Goal: Task Accomplishment & Management: Use online tool/utility

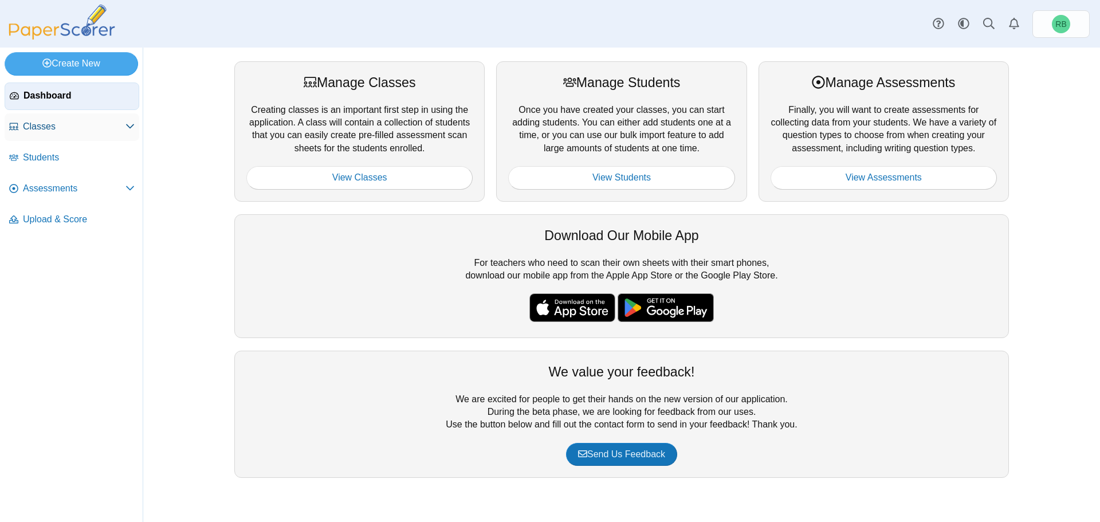
click at [58, 129] on span "Classes" at bounding box center [74, 126] width 103 height 13
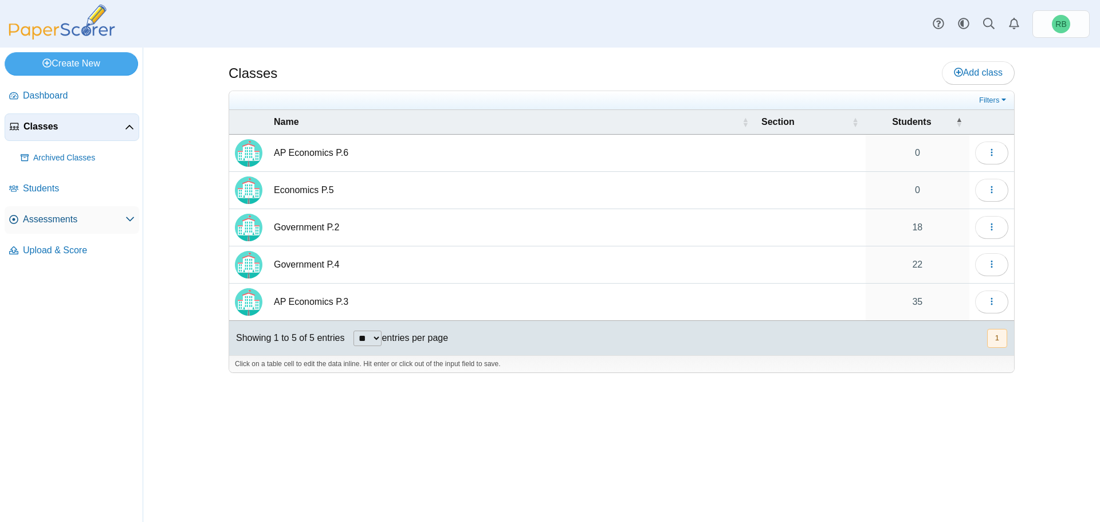
click at [99, 220] on span "Assessments" at bounding box center [74, 219] width 103 height 13
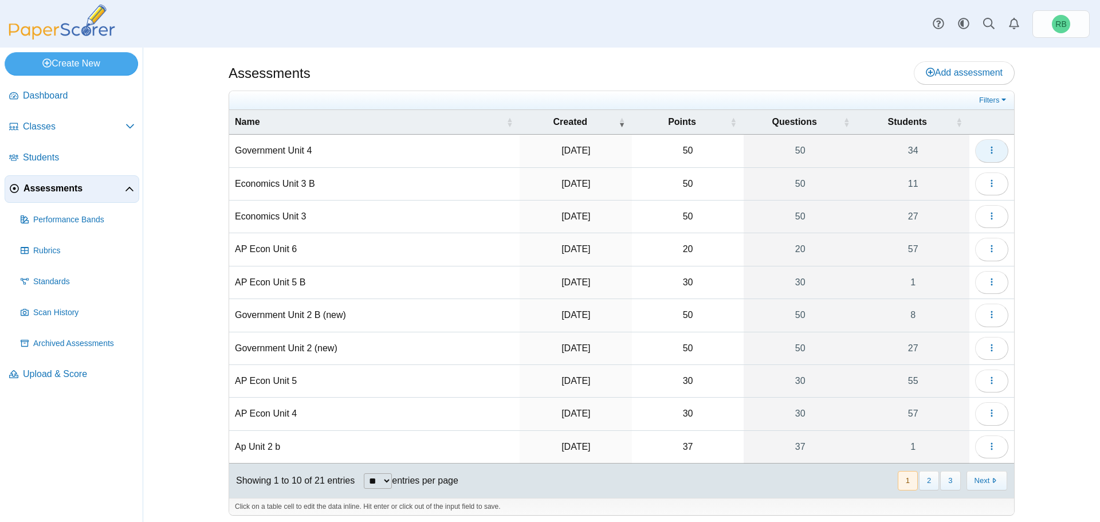
click at [987, 146] on icon "button" at bounding box center [991, 150] width 9 height 9
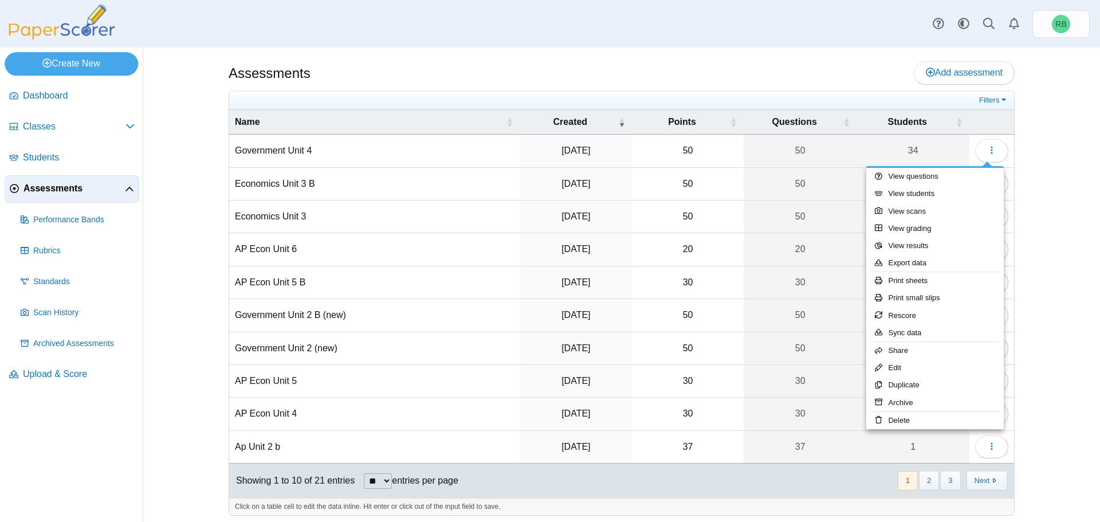
click at [768, 76] on div "Assessments Add assessment" at bounding box center [622, 74] width 786 height 26
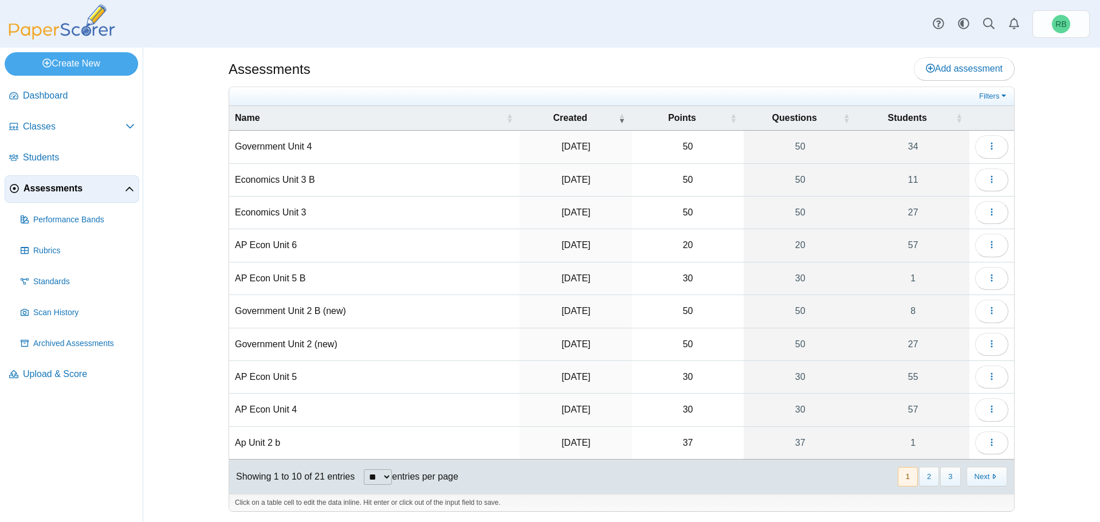
scroll to position [5, 0]
click at [925, 478] on button "2" at bounding box center [929, 475] width 20 height 19
click at [911, 443] on link "66" at bounding box center [913, 442] width 113 height 32
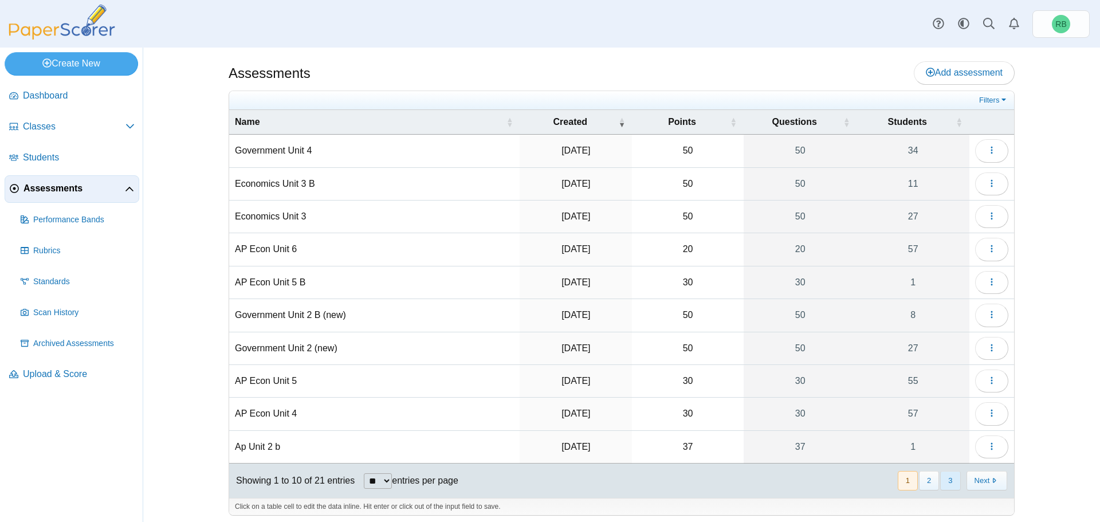
click at [947, 482] on button "3" at bounding box center [950, 480] width 20 height 19
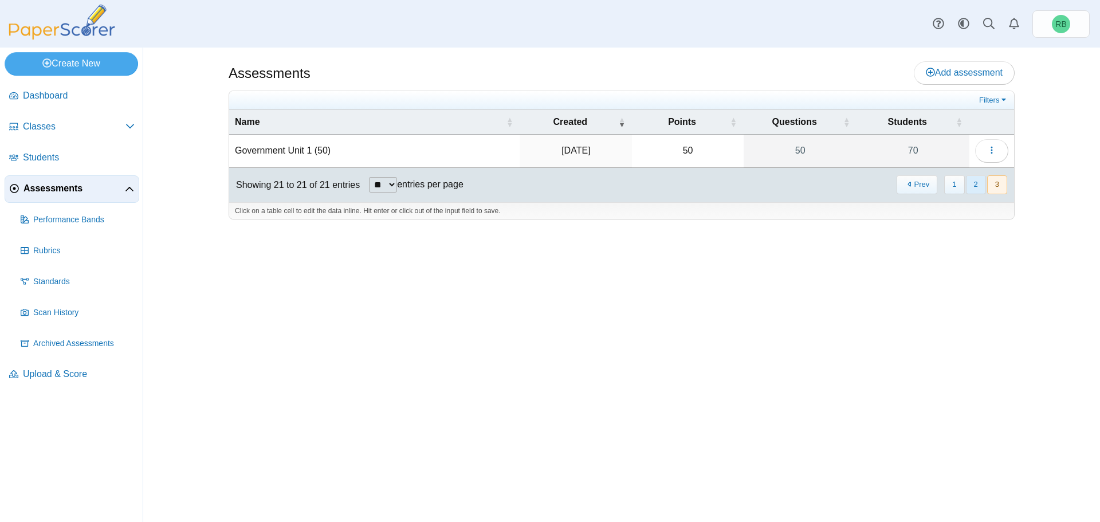
click at [971, 183] on button "2" at bounding box center [976, 184] width 20 height 19
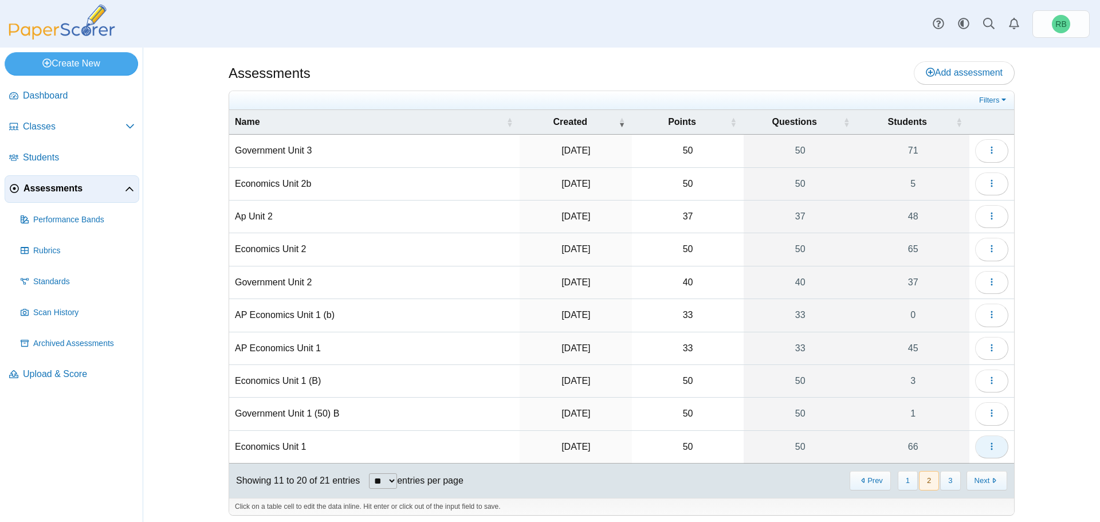
click at [987, 443] on icon "button" at bounding box center [991, 446] width 9 height 9
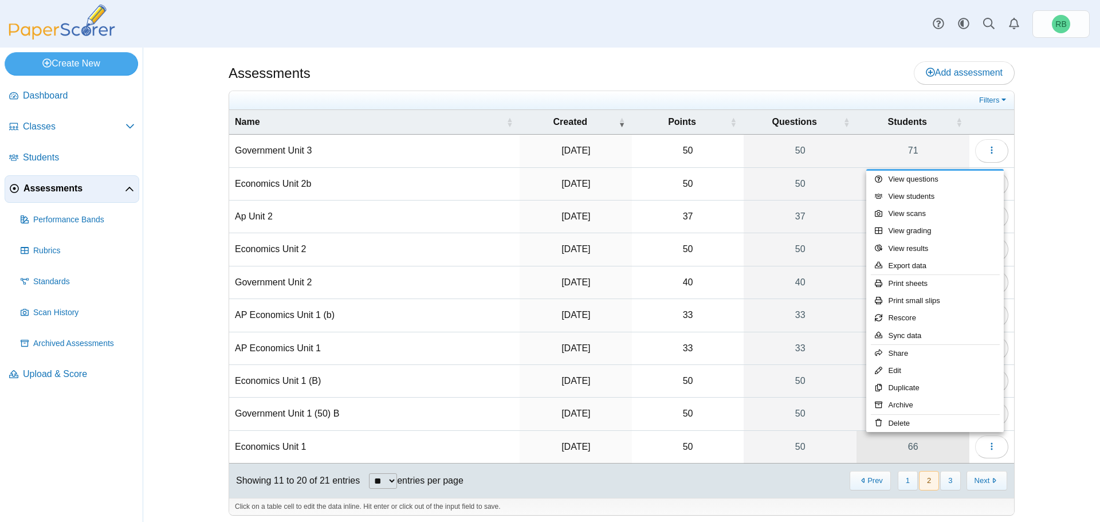
click at [913, 442] on link "66" at bounding box center [913, 447] width 113 height 32
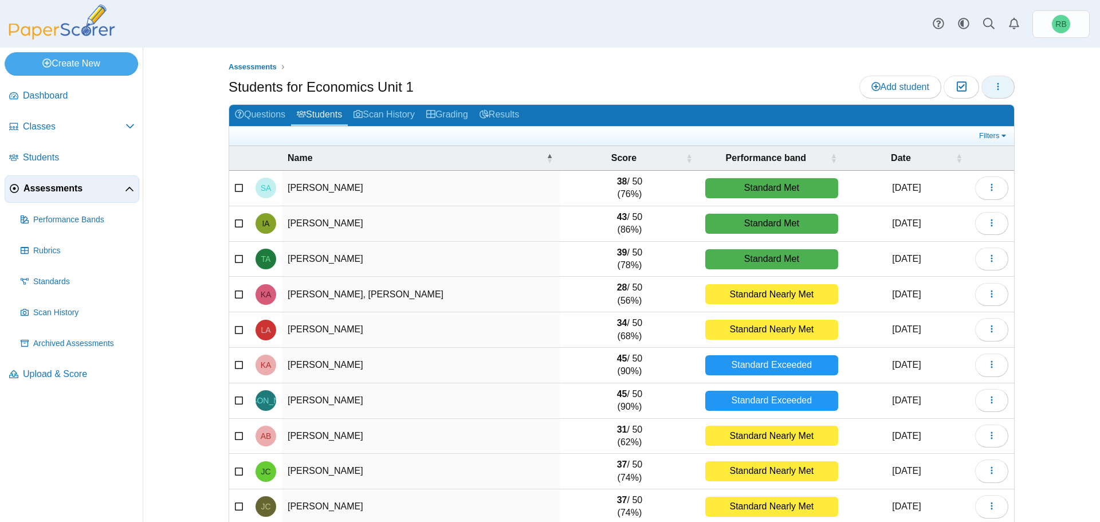
drag, startPoint x: 988, startPoint y: 87, endPoint x: 994, endPoint y: 86, distance: 5.8
click at [998, 86] on use "button" at bounding box center [999, 86] width 2 height 7
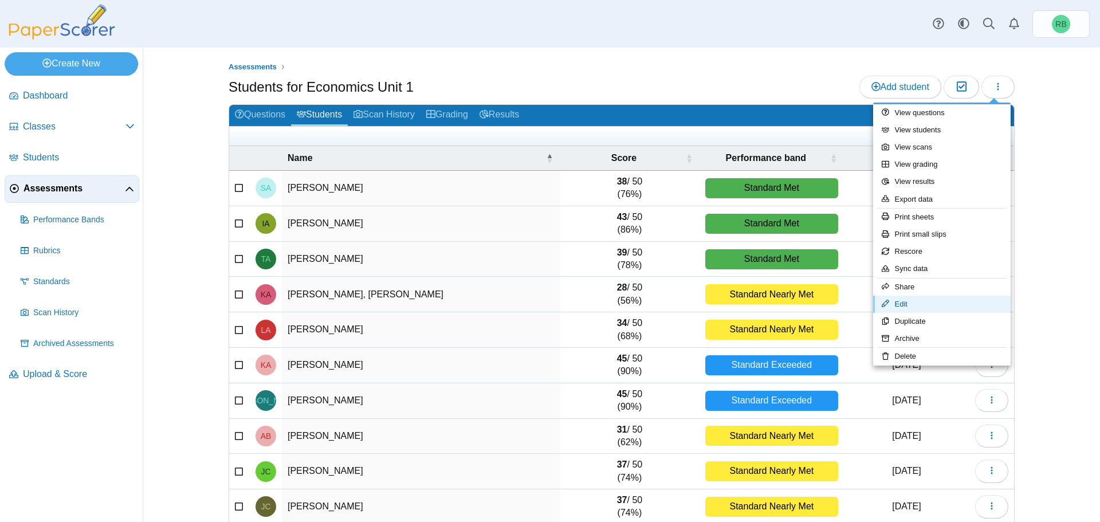
click at [924, 298] on link "Edit" at bounding box center [942, 304] width 138 height 17
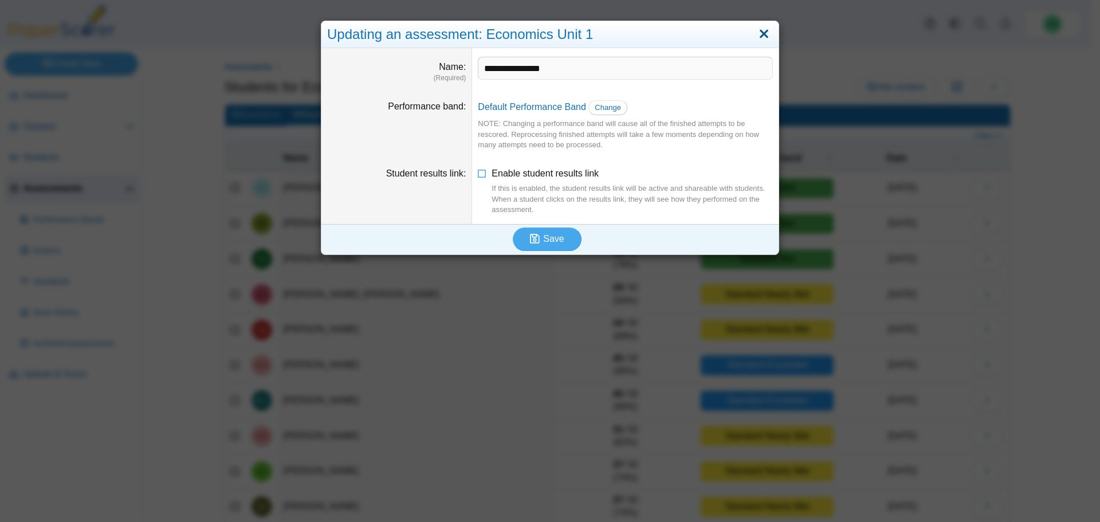
click at [766, 34] on link "Close" at bounding box center [764, 34] width 18 height 19
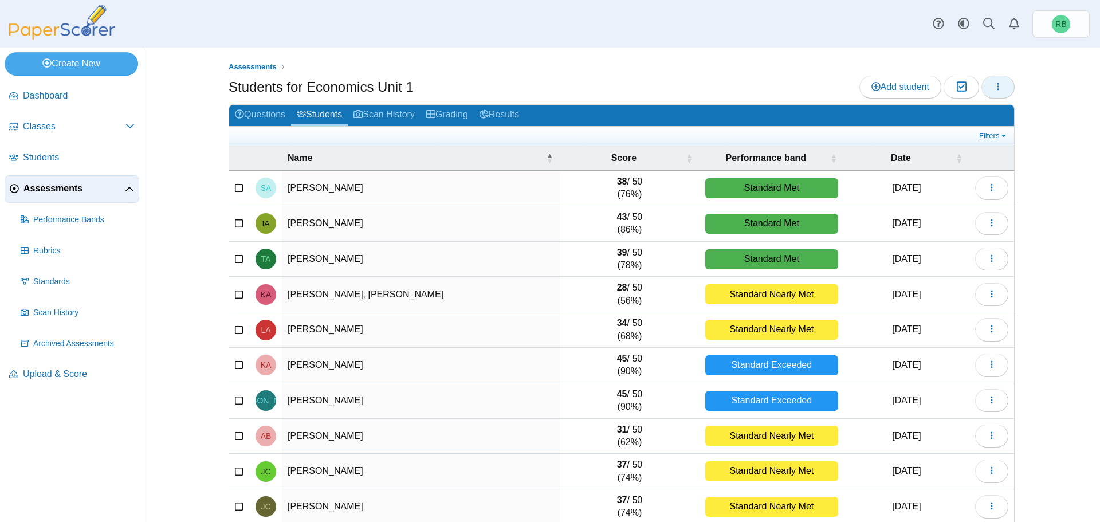
click at [994, 85] on icon "button" at bounding box center [998, 86] width 9 height 9
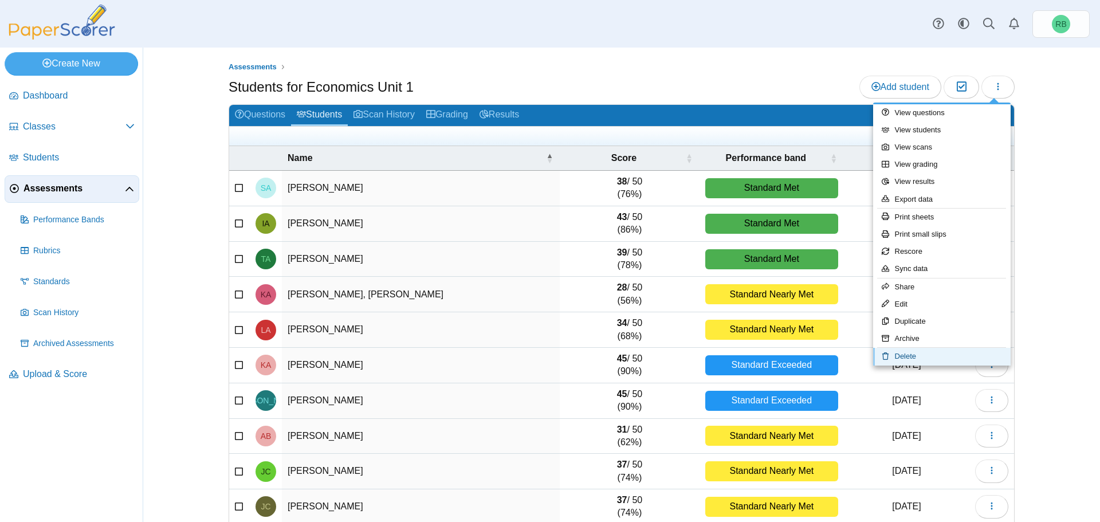
click at [916, 354] on link "Delete" at bounding box center [942, 356] width 138 height 17
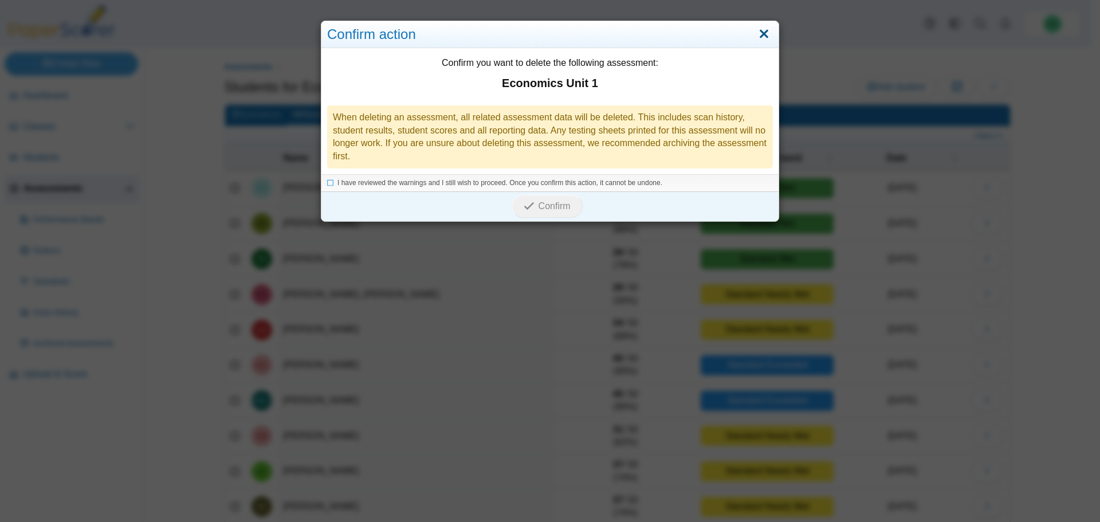
click at [755, 36] on link "Close" at bounding box center [764, 34] width 18 height 19
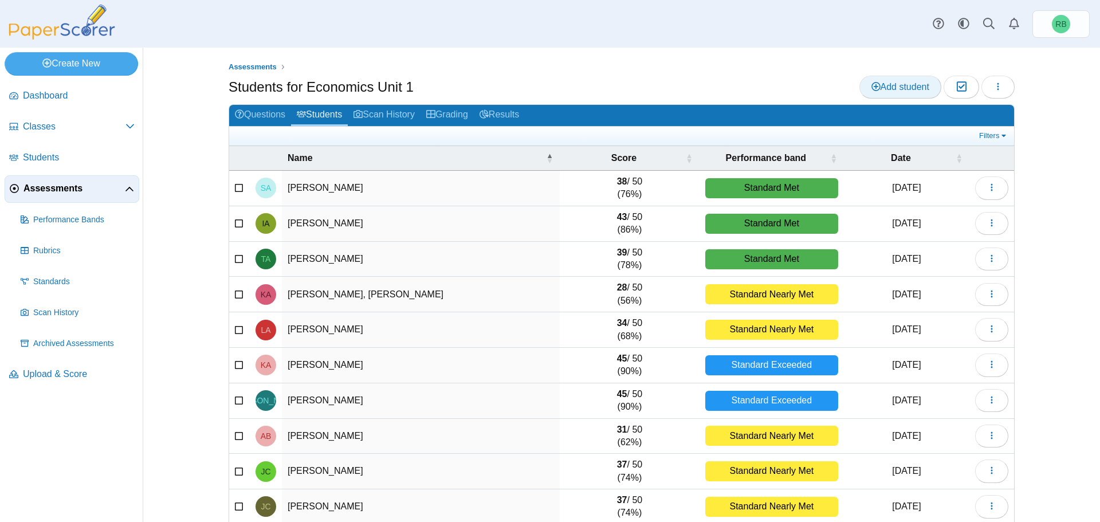
click at [904, 87] on span "Add student" at bounding box center [901, 87] width 58 height 10
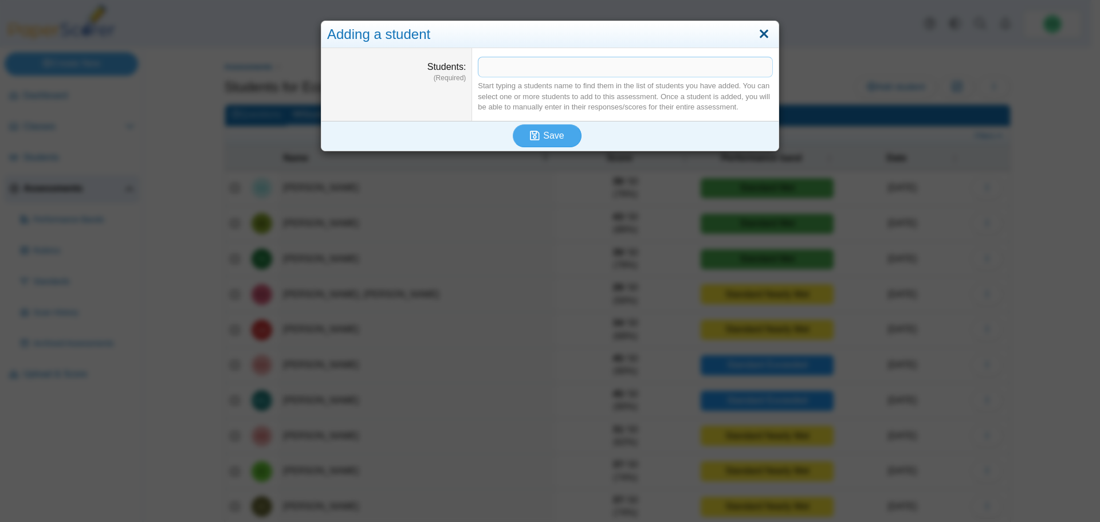
click at [764, 33] on link "Close" at bounding box center [764, 34] width 18 height 19
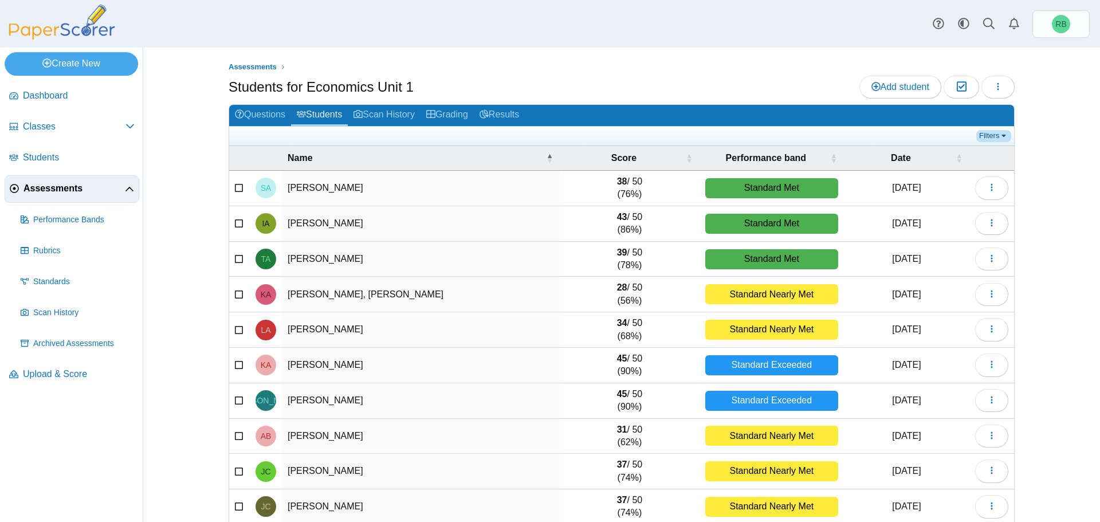
click at [996, 138] on link "Filters" at bounding box center [993, 135] width 35 height 11
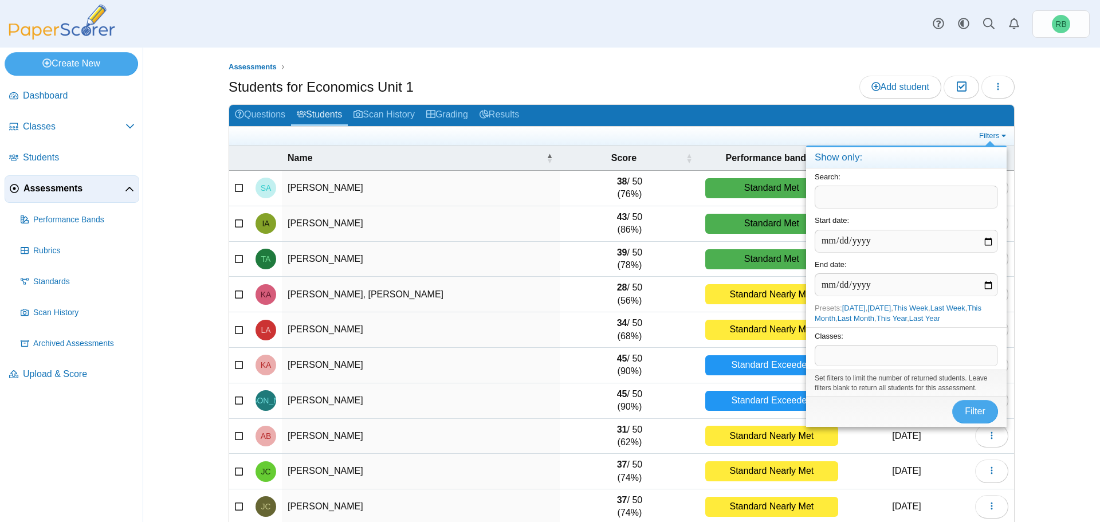
click at [884, 357] on span at bounding box center [906, 355] width 182 height 19
click at [886, 357] on span at bounding box center [906, 355] width 182 height 19
click at [1038, 155] on div "Assessments Students for Economics Unit 1 Add student Moderation 0" at bounding box center [621, 285] width 859 height 474
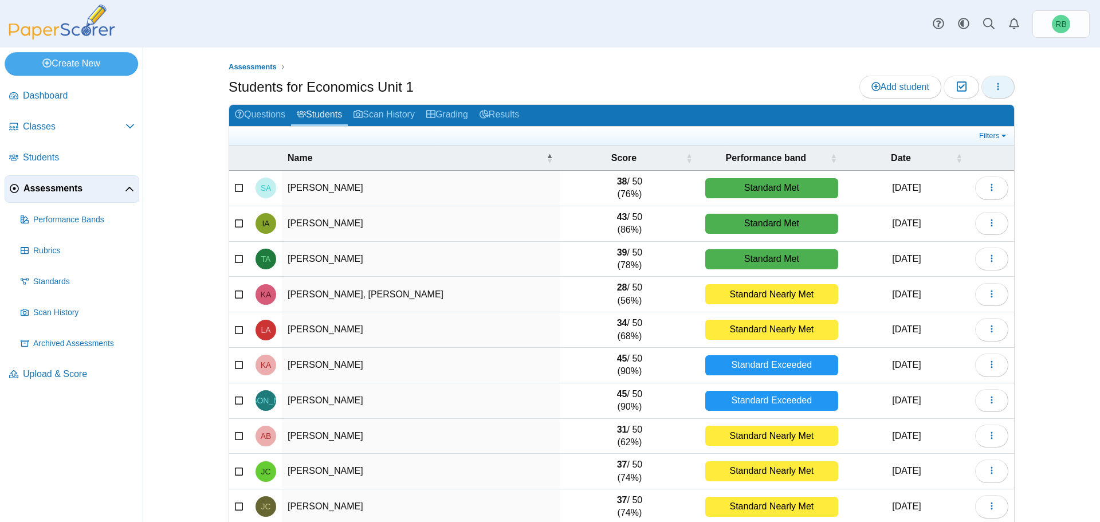
click at [999, 87] on button "button" at bounding box center [998, 87] width 33 height 23
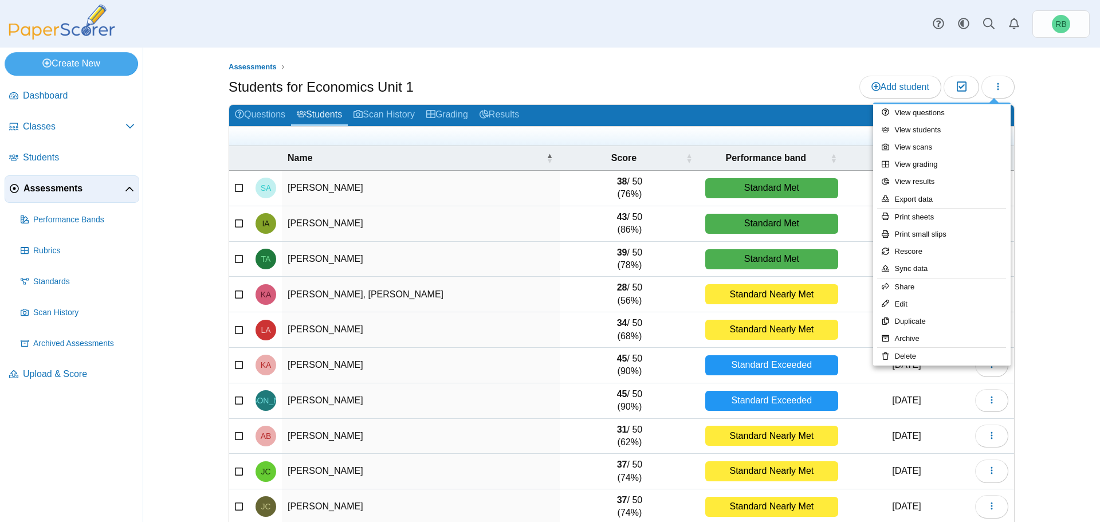
click at [756, 69] on ul "Assessments" at bounding box center [622, 66] width 786 height 11
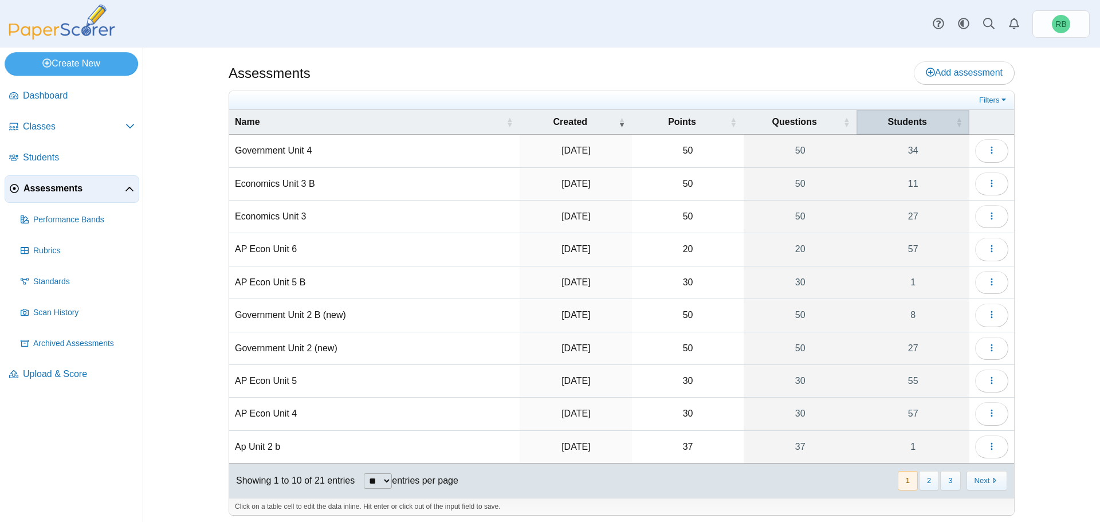
click at [948, 120] on div "Students" at bounding box center [907, 122] width 90 height 13
click at [947, 120] on div "Students" at bounding box center [907, 122] width 90 height 13
click at [906, 119] on span "Students" at bounding box center [907, 122] width 39 height 10
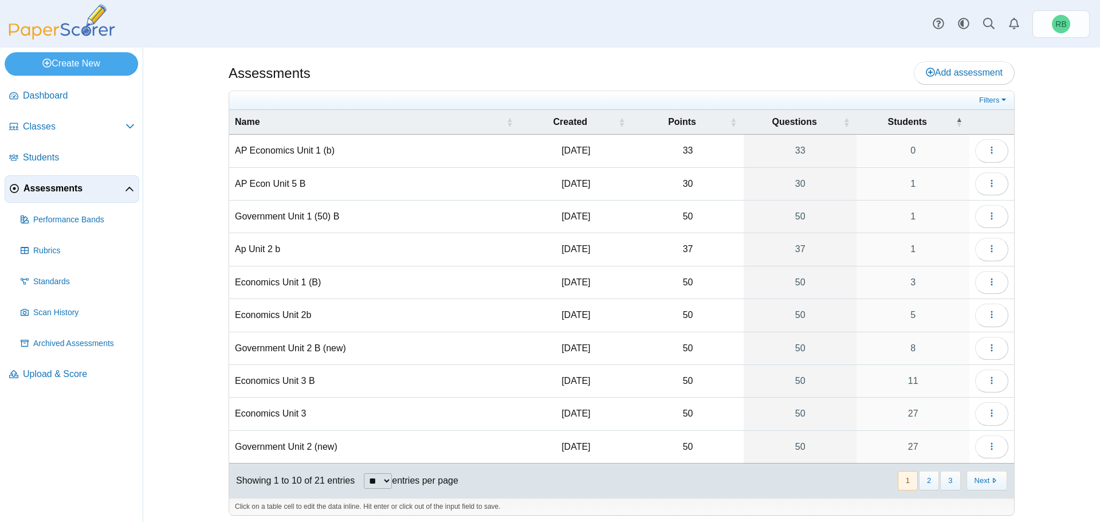
scroll to position [5, 0]
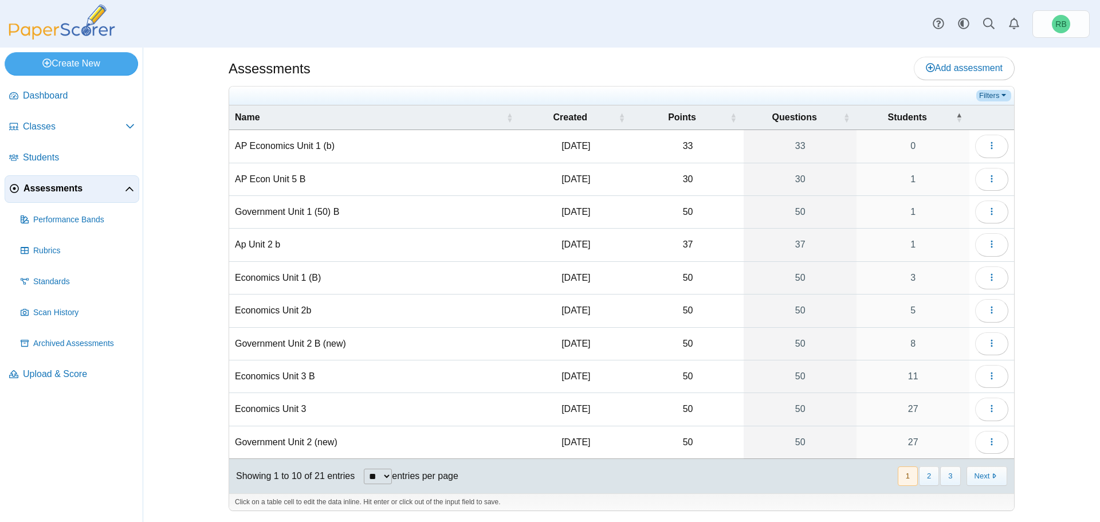
click at [992, 95] on link "Filters" at bounding box center [993, 95] width 35 height 11
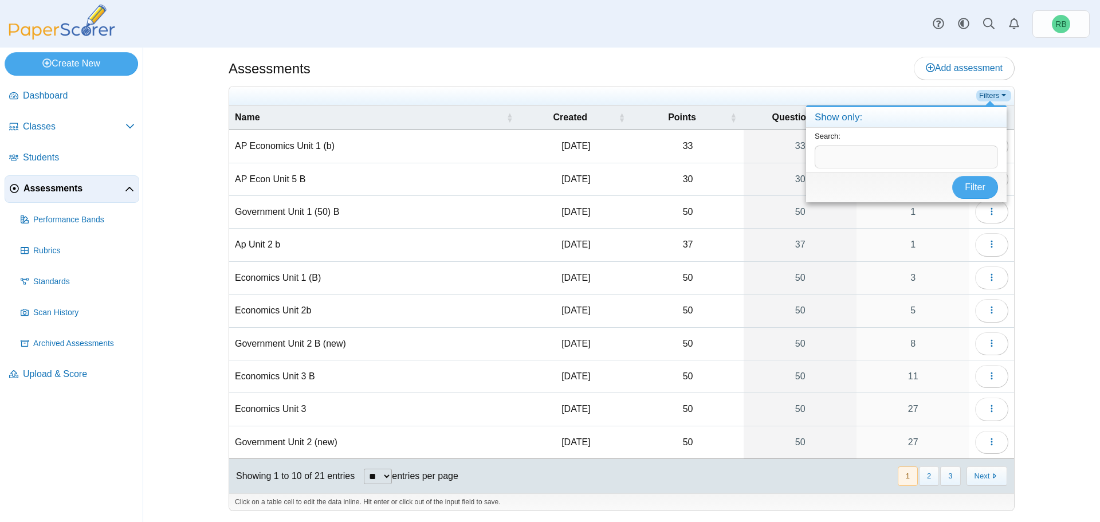
click at [990, 96] on link "Filters" at bounding box center [993, 95] width 35 height 11
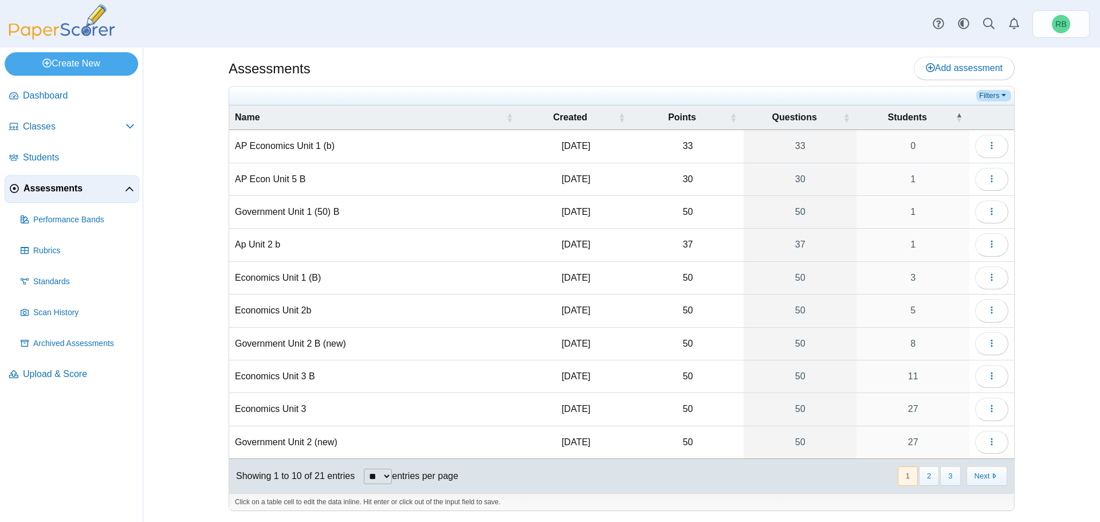
click at [990, 92] on link "Filters" at bounding box center [993, 95] width 35 height 11
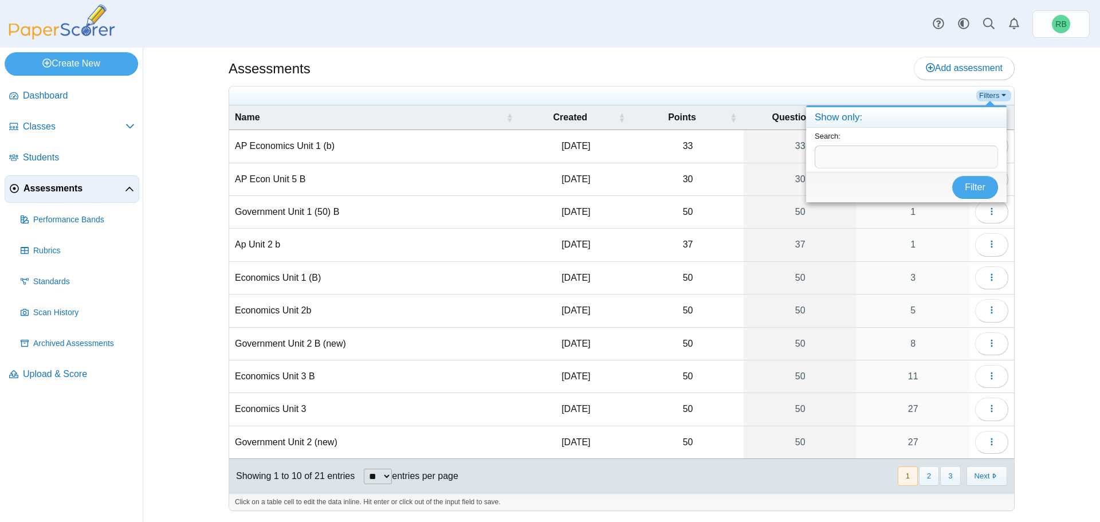
click at [990, 93] on link "Filters" at bounding box center [993, 95] width 35 height 11
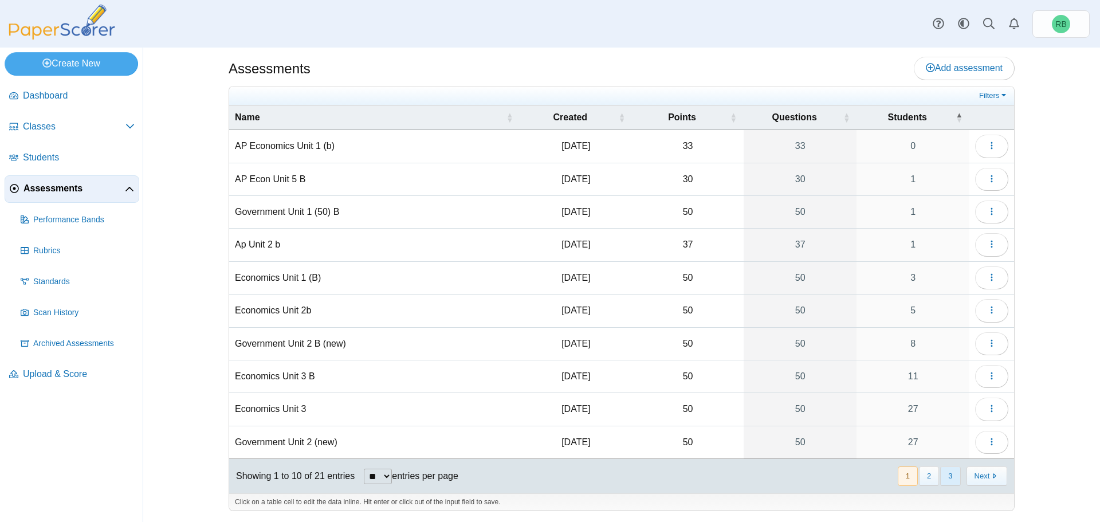
click at [943, 474] on button "3" at bounding box center [950, 475] width 20 height 19
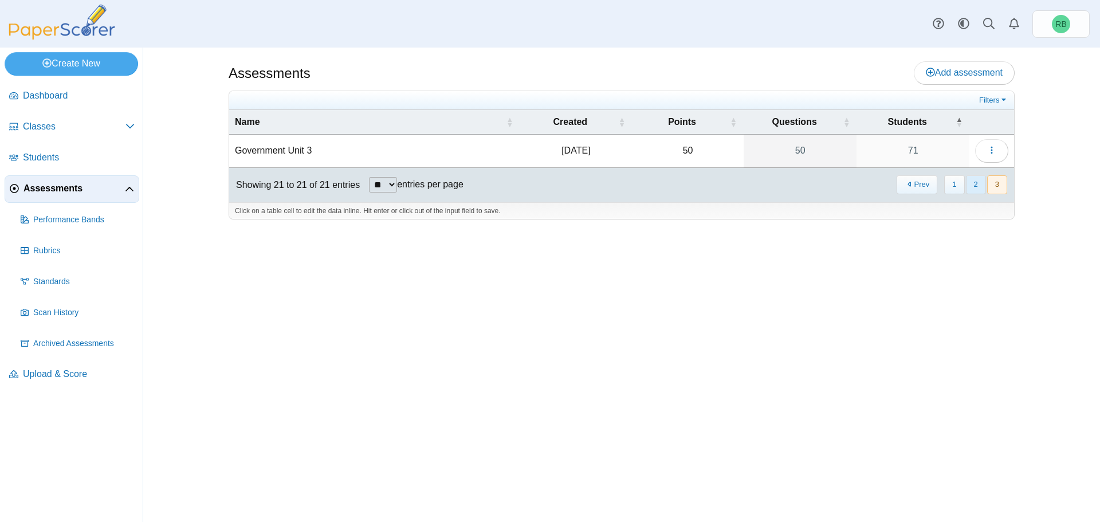
click at [972, 186] on button "2" at bounding box center [976, 184] width 20 height 19
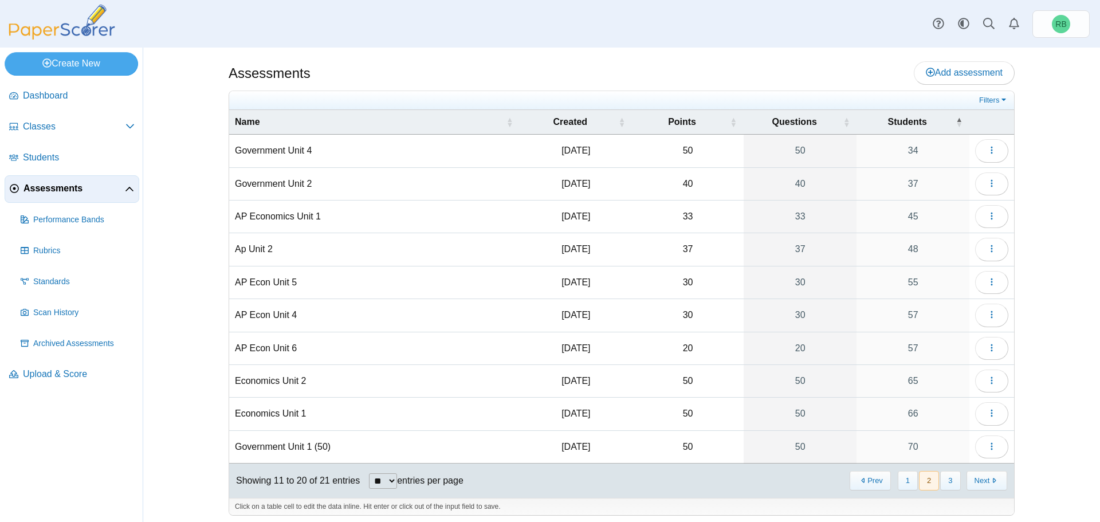
click at [278, 415] on td "Economics Unit 1" at bounding box center [374, 414] width 291 height 33
click at [987, 413] on icon "button" at bounding box center [991, 413] width 9 height 9
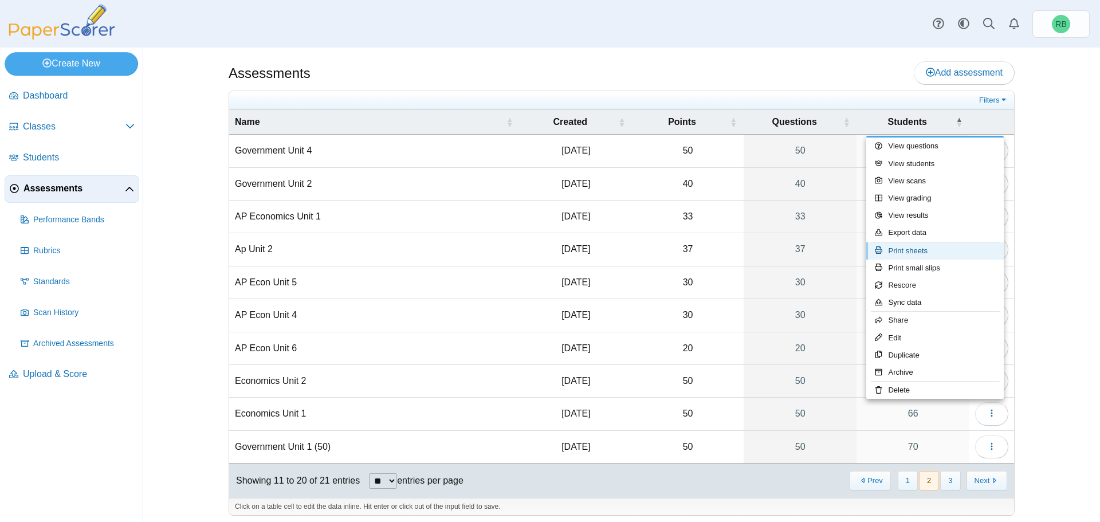
click at [905, 250] on link "Print sheets" at bounding box center [935, 250] width 138 height 17
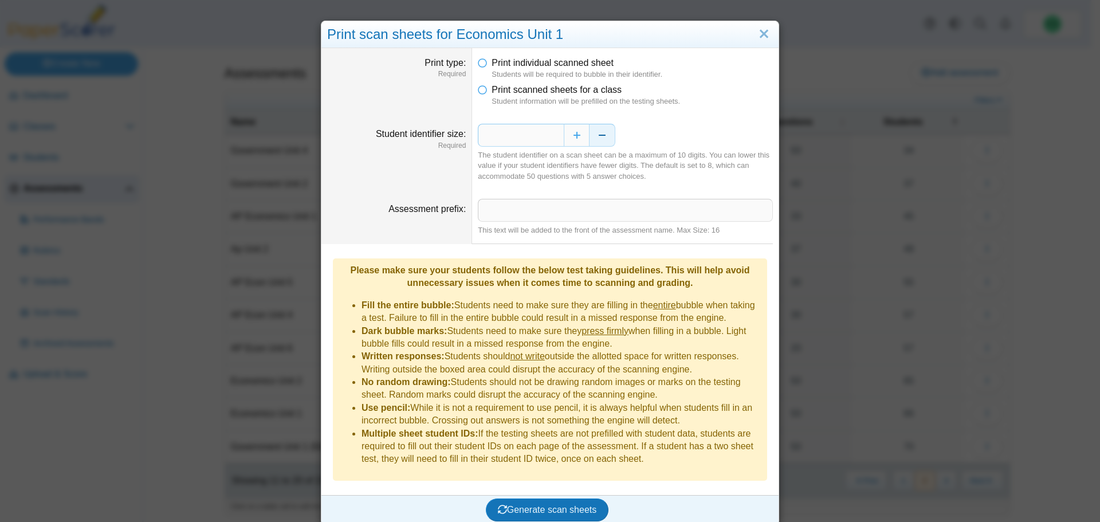
click at [598, 136] on button "Decrease" at bounding box center [603, 135] width 26 height 23
click at [596, 136] on button "Decrease" at bounding box center [603, 135] width 26 height 23
click at [578, 134] on button "Increase" at bounding box center [577, 135] width 26 height 23
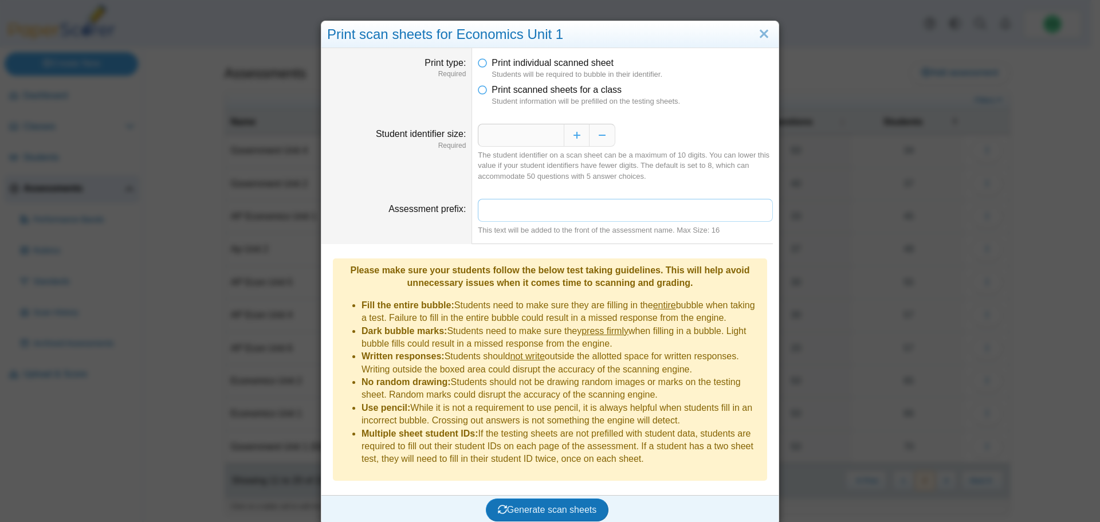
click at [675, 205] on input "Assessment prefix" at bounding box center [625, 210] width 295 height 23
click at [478, 89] on icon at bounding box center [482, 88] width 9 height 8
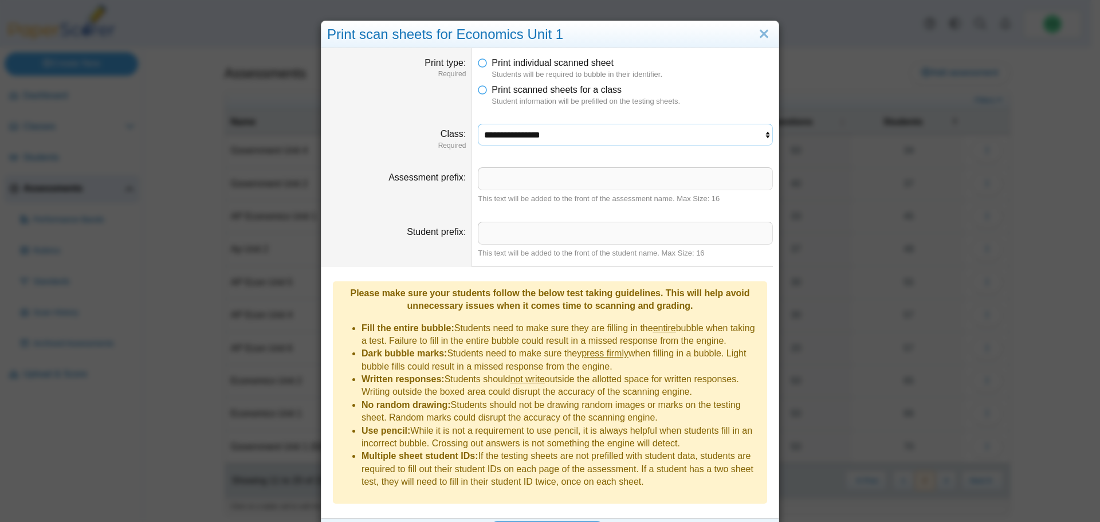
click at [760, 133] on select "**********" at bounding box center [625, 135] width 295 height 22
select select "**********"
click at [478, 124] on select "**********" at bounding box center [625, 135] width 295 height 22
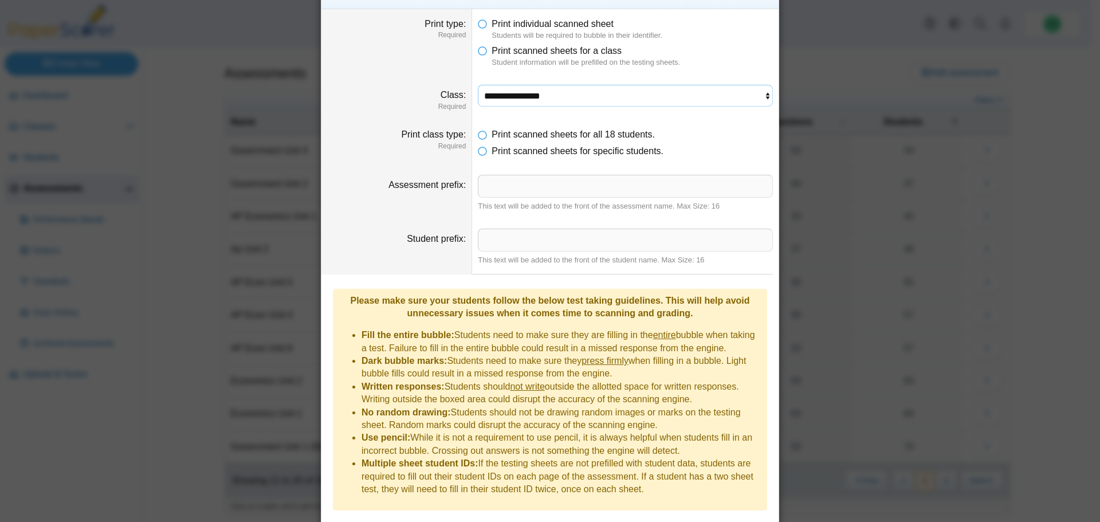
scroll to position [60, 0]
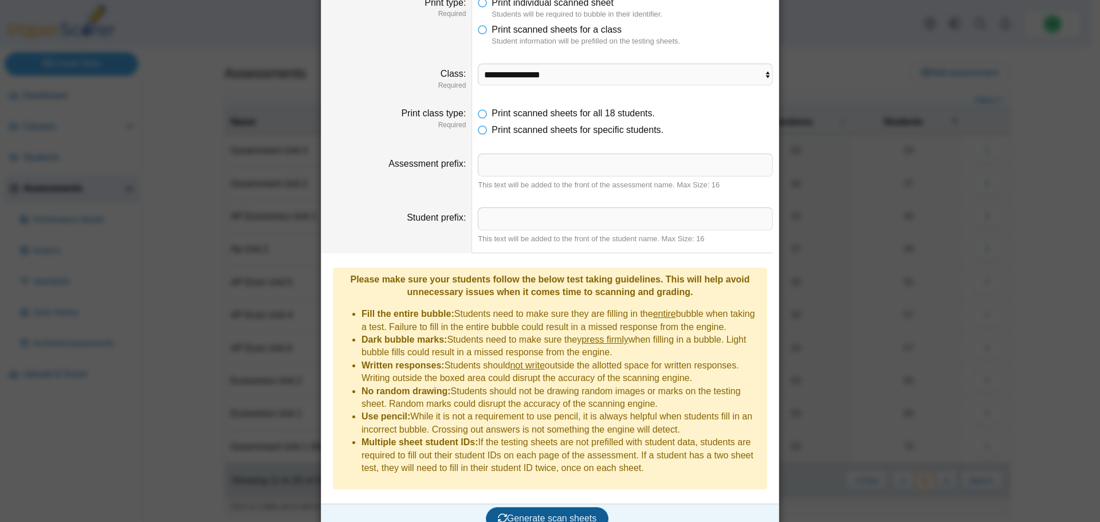
click at [553, 513] on span "Generate scan sheets" at bounding box center [547, 518] width 99 height 10
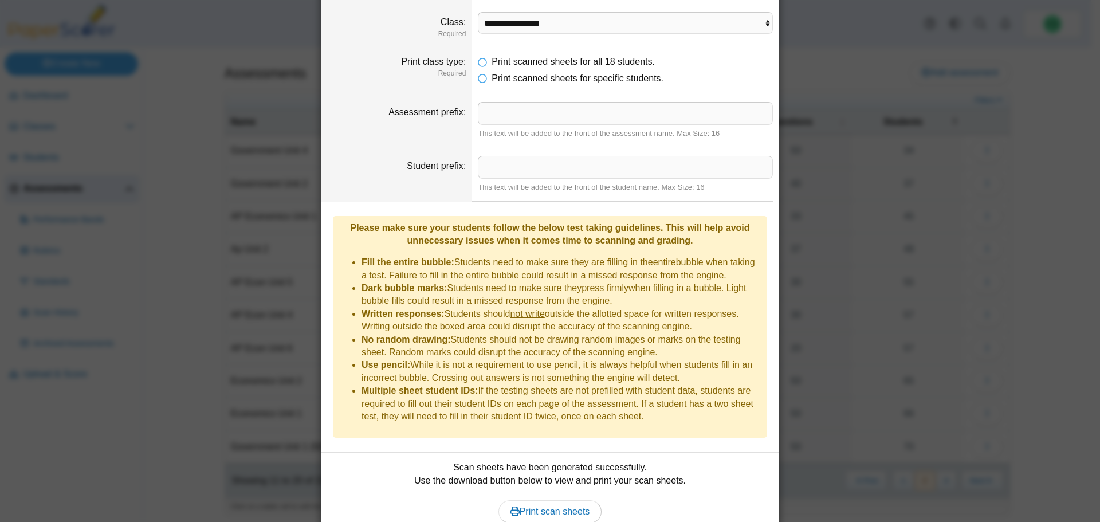
scroll to position [152, 0]
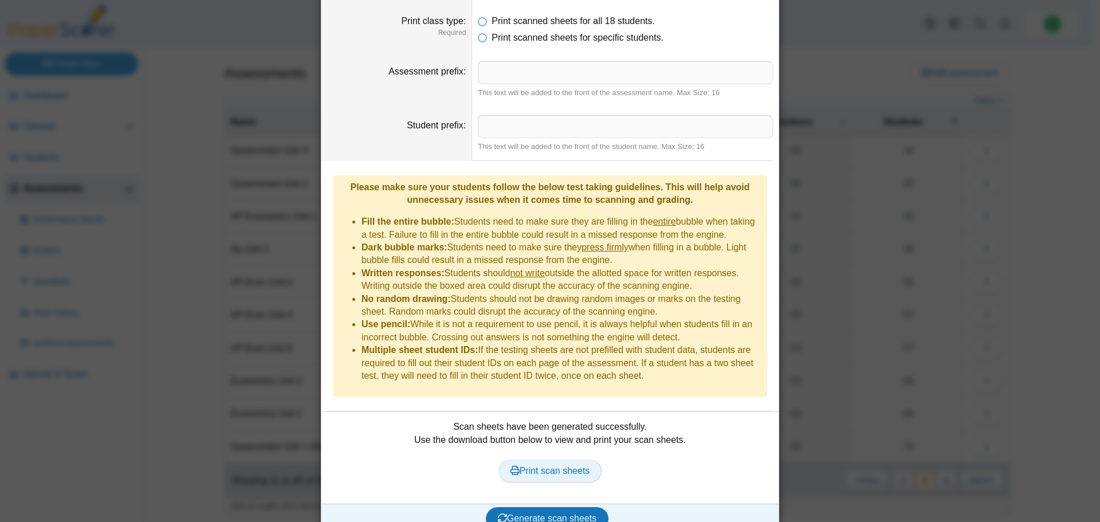
click at [556, 466] on span "Print scan sheets" at bounding box center [551, 471] width 80 height 10
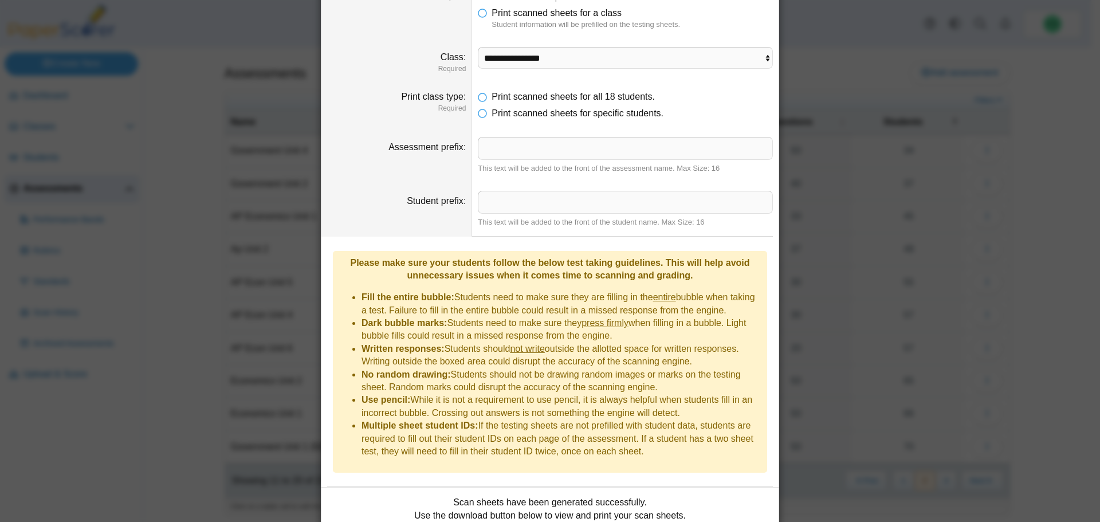
scroll to position [0, 0]
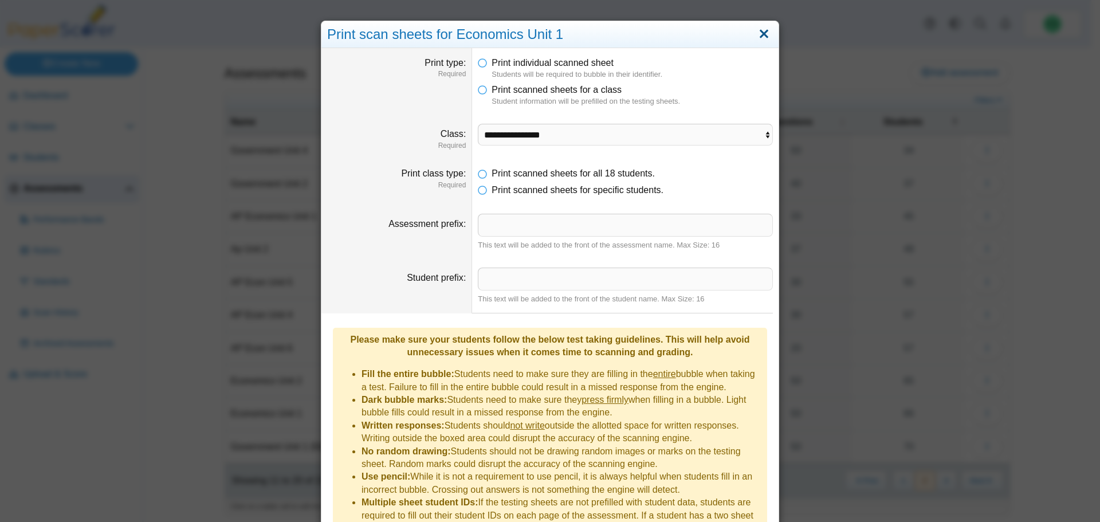
click at [756, 32] on link "Close" at bounding box center [764, 34] width 18 height 19
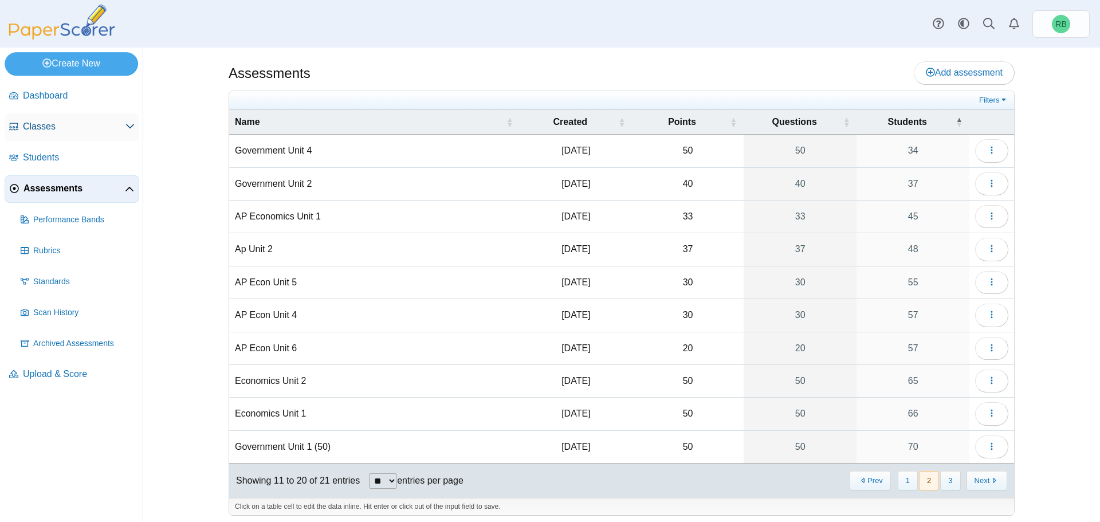
click at [102, 123] on span "Classes" at bounding box center [74, 126] width 103 height 13
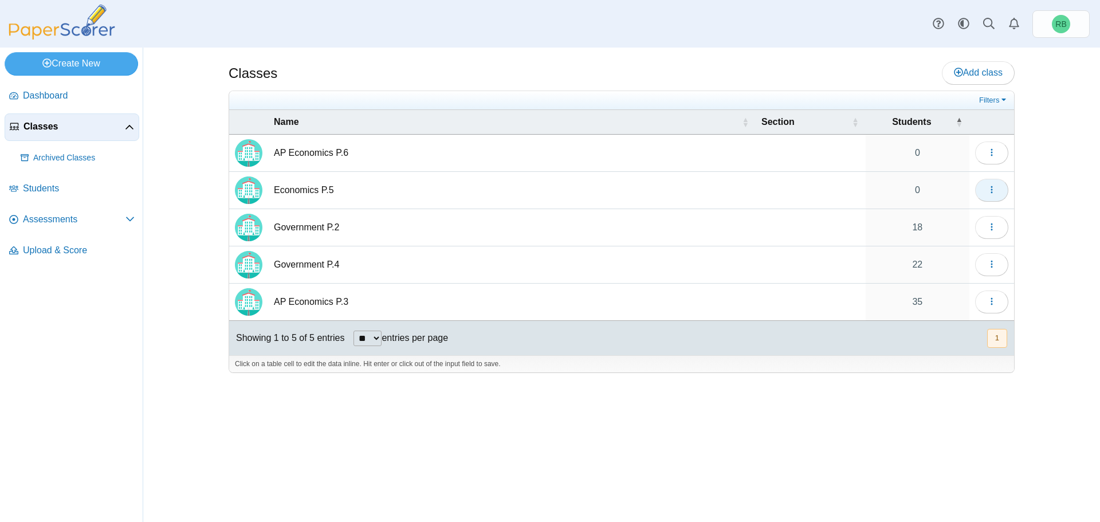
click at [991, 186] on icon "button" at bounding box center [991, 189] width 9 height 9
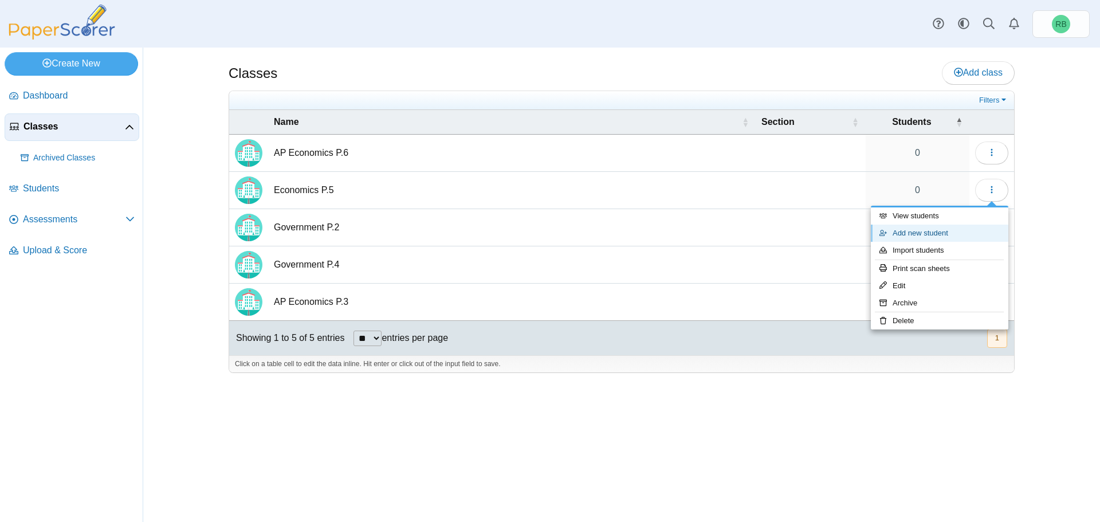
click at [946, 233] on link "Add new student" at bounding box center [940, 233] width 138 height 17
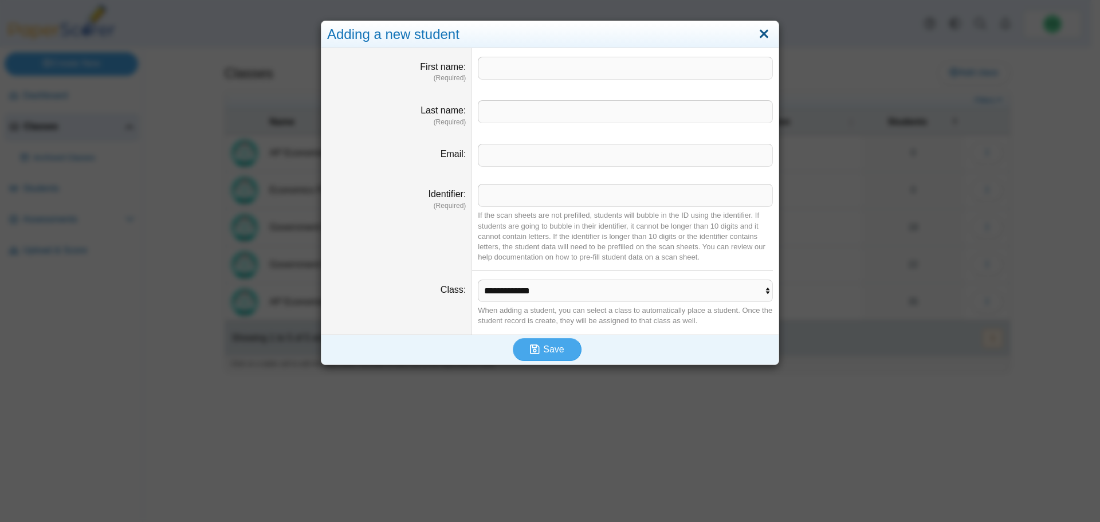
click at [762, 28] on link "Close" at bounding box center [764, 34] width 18 height 19
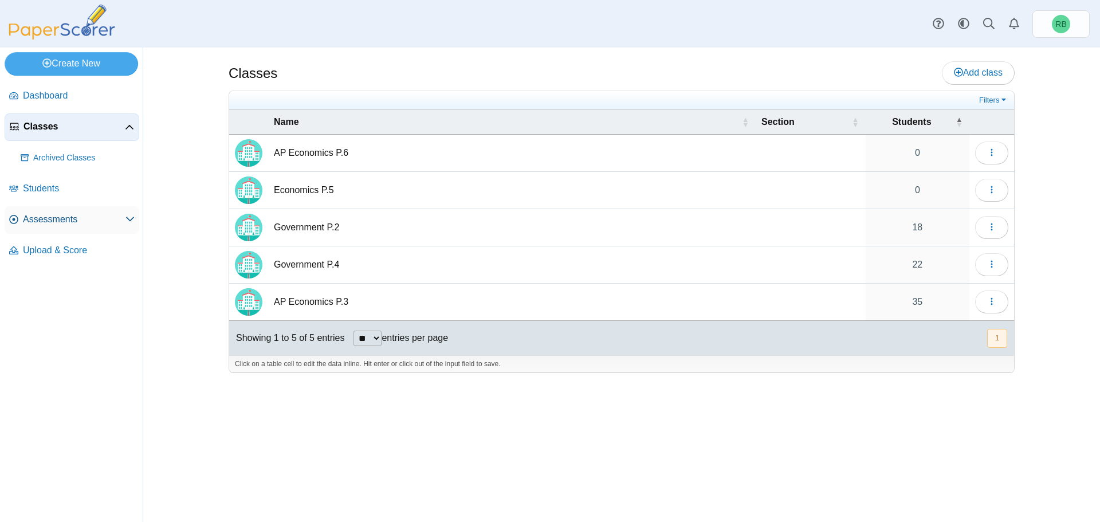
click at [75, 217] on span "Assessments" at bounding box center [74, 219] width 103 height 13
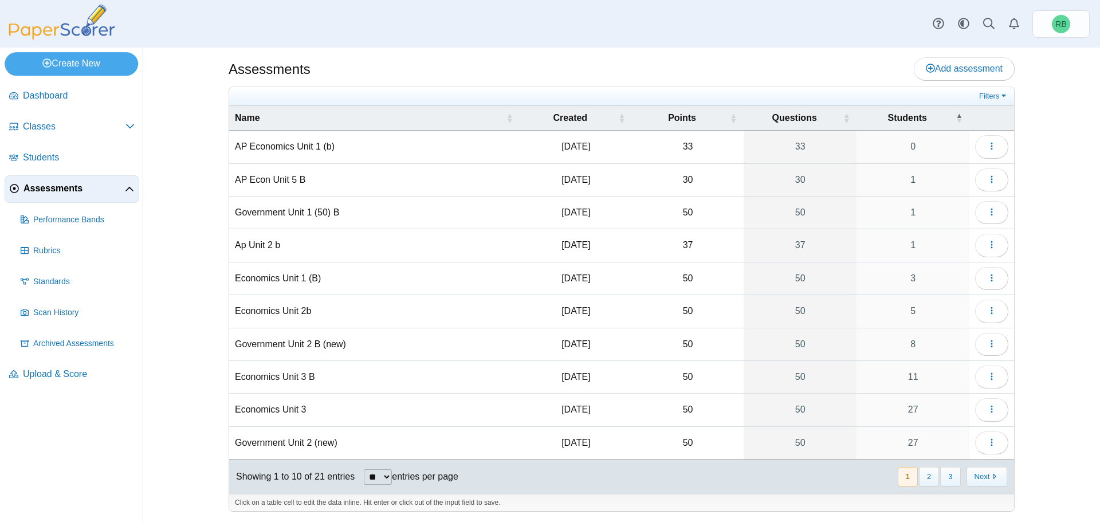
scroll to position [5, 0]
click at [919, 478] on button "2" at bounding box center [929, 475] width 20 height 19
click at [901, 476] on button "1" at bounding box center [908, 475] width 20 height 19
click at [925, 478] on button "2" at bounding box center [929, 475] width 20 height 19
click at [987, 443] on icon "button" at bounding box center [991, 441] width 9 height 9
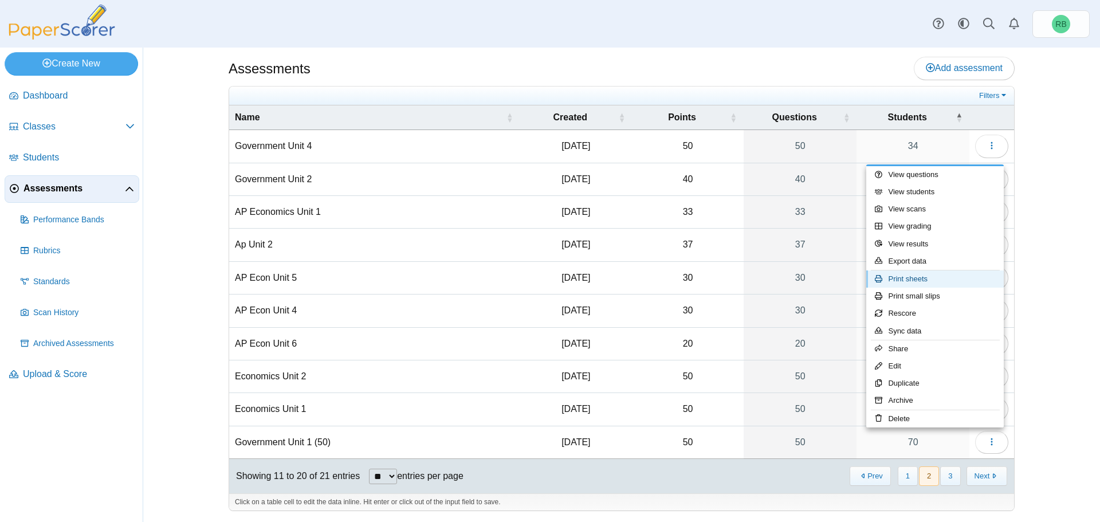
click at [917, 280] on link "Print sheets" at bounding box center [935, 278] width 138 height 17
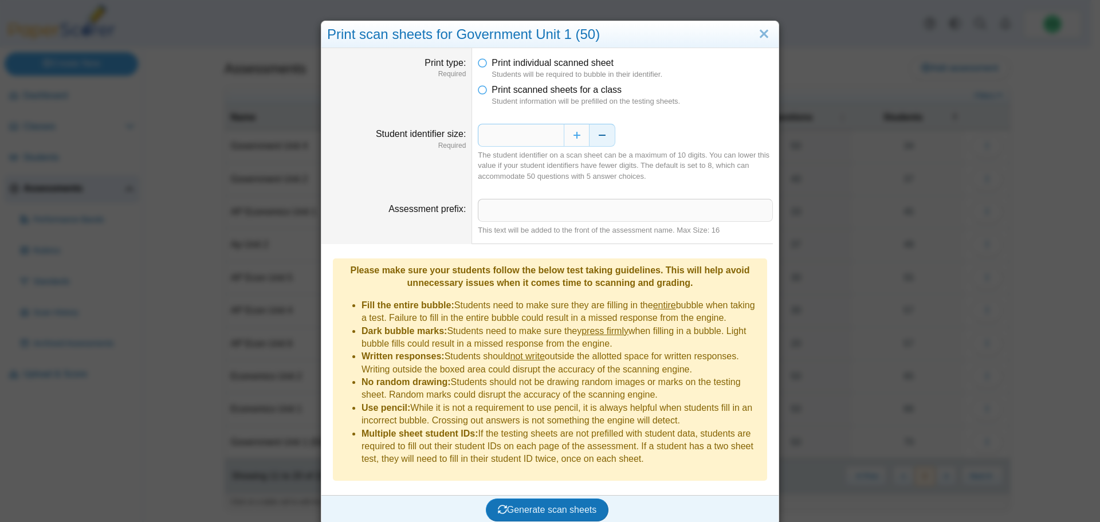
click at [595, 136] on button "Decrease" at bounding box center [603, 135] width 26 height 23
click at [596, 136] on button "Decrease" at bounding box center [603, 135] width 26 height 23
click at [481, 92] on icon at bounding box center [482, 88] width 9 height 8
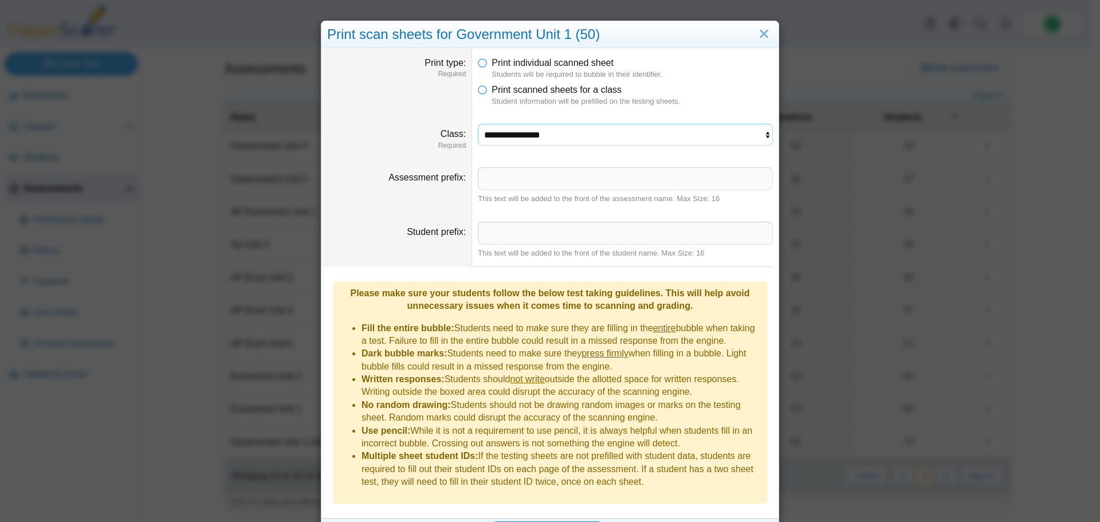
click at [757, 136] on select "**********" at bounding box center [625, 135] width 295 height 22
select select "**********"
click at [478, 124] on select "**********" at bounding box center [625, 135] width 295 height 22
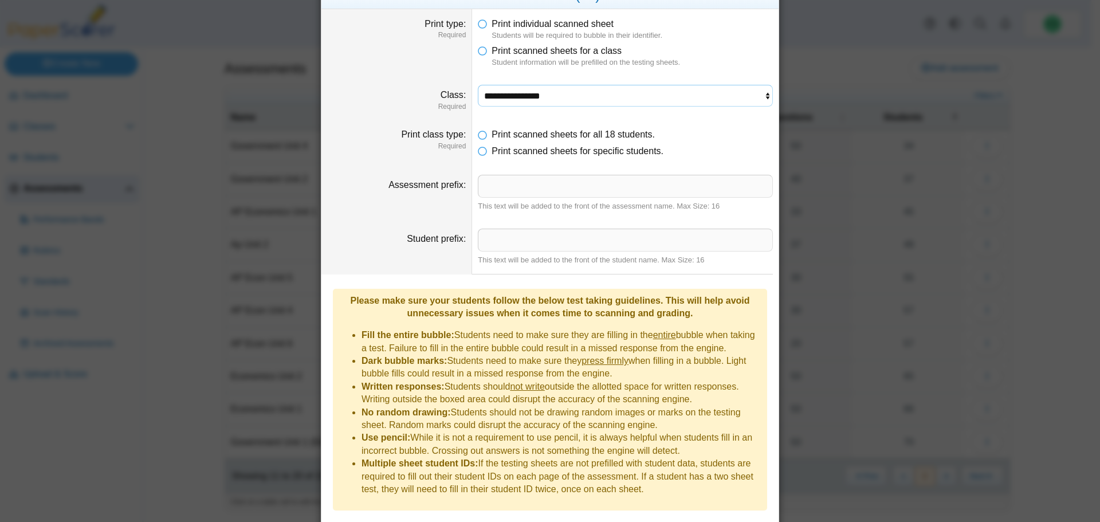
scroll to position [60, 0]
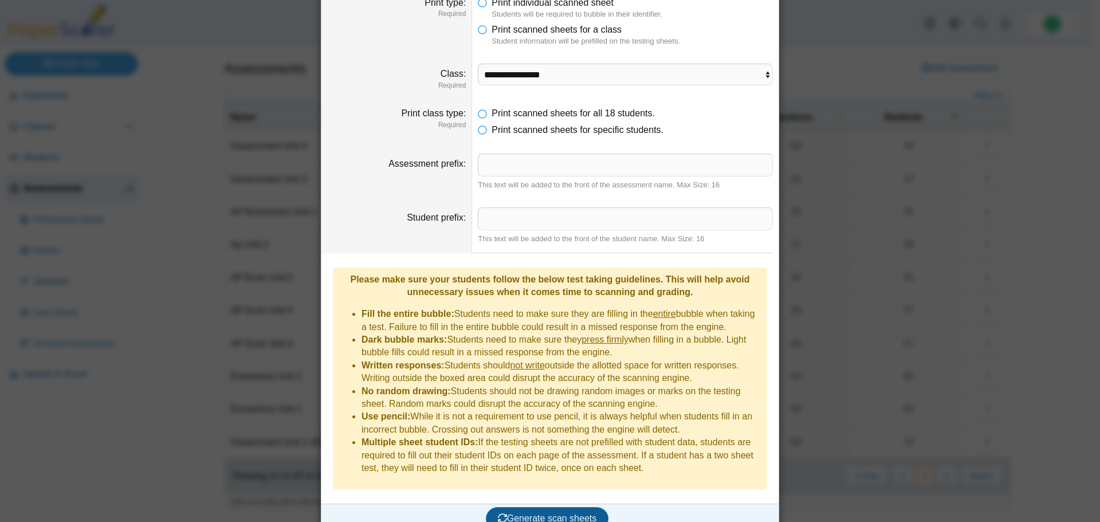
drag, startPoint x: 576, startPoint y: 438, endPoint x: 558, endPoint y: 495, distance: 60.2
click at [556, 513] on span "Generate scan sheets" at bounding box center [547, 518] width 99 height 10
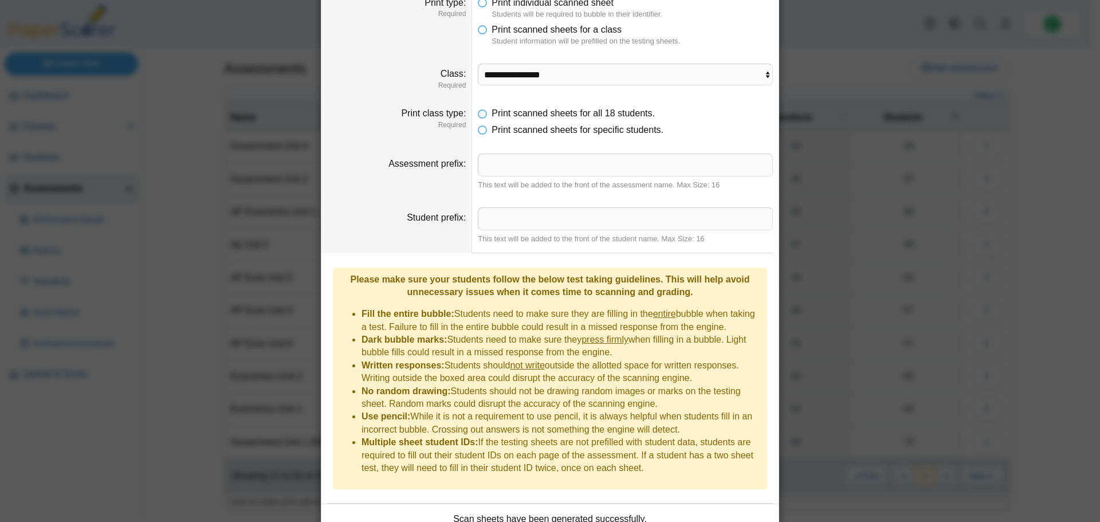
scroll to position [152, 0]
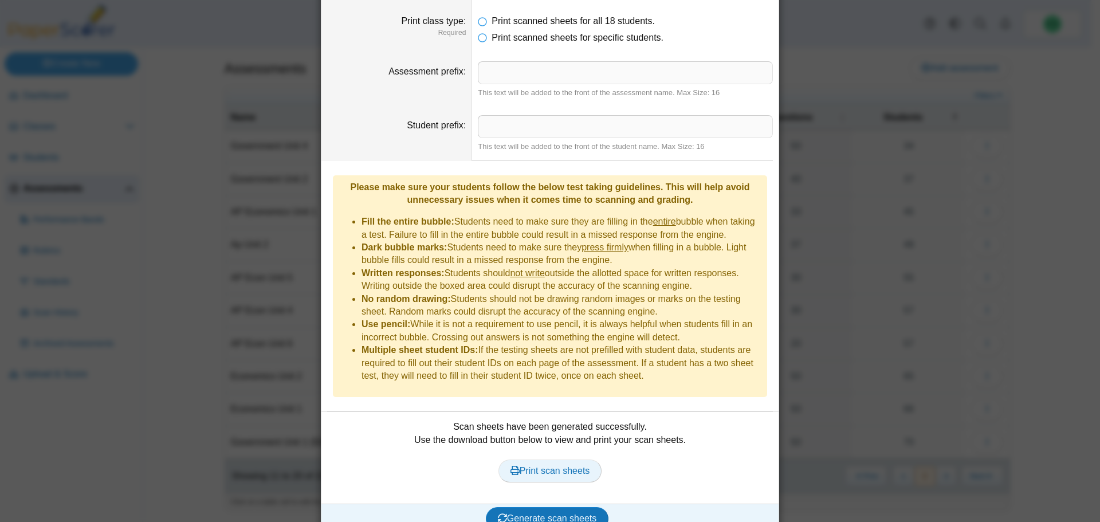
click at [529, 466] on span "Print scan sheets" at bounding box center [551, 471] width 80 height 10
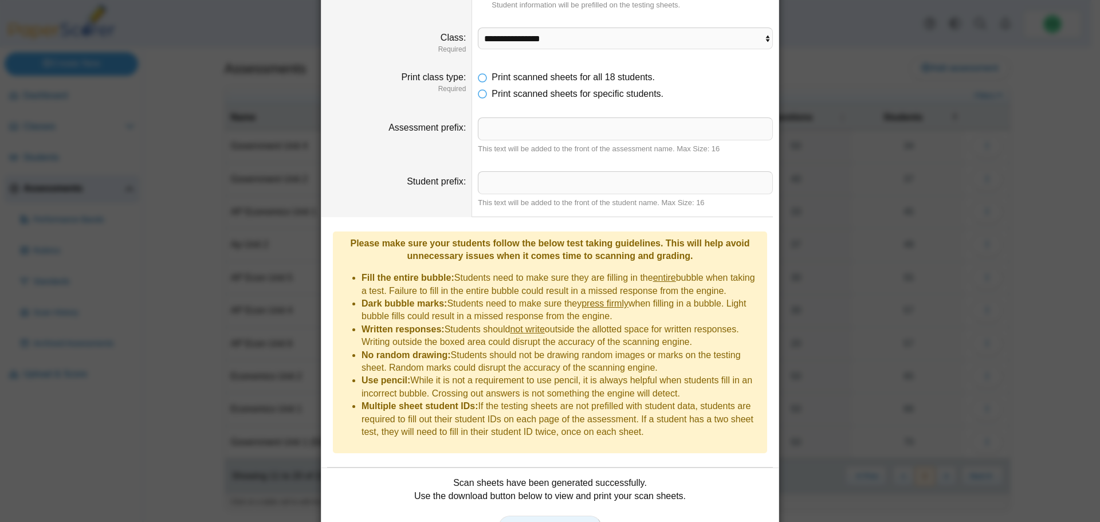
scroll to position [0, 0]
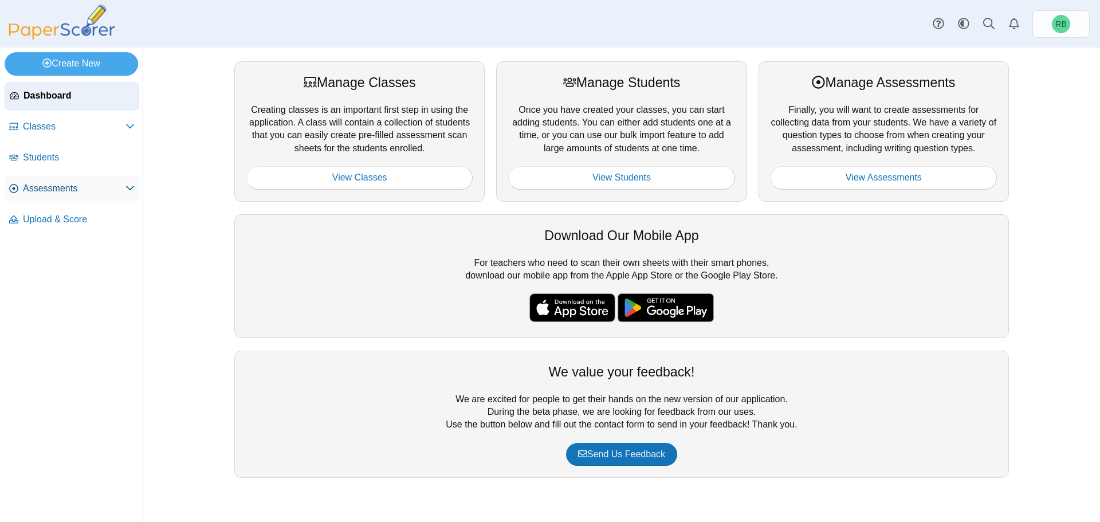
click at [93, 199] on link "Assessments" at bounding box center [72, 189] width 135 height 28
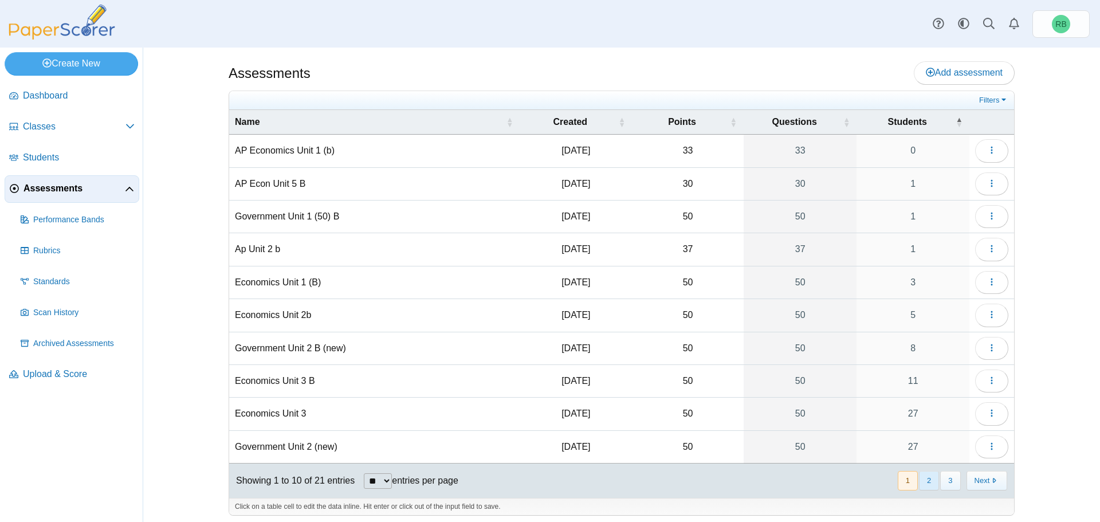
click at [921, 480] on button "2" at bounding box center [929, 480] width 20 height 19
click at [990, 443] on icon "button" at bounding box center [991, 446] width 9 height 9
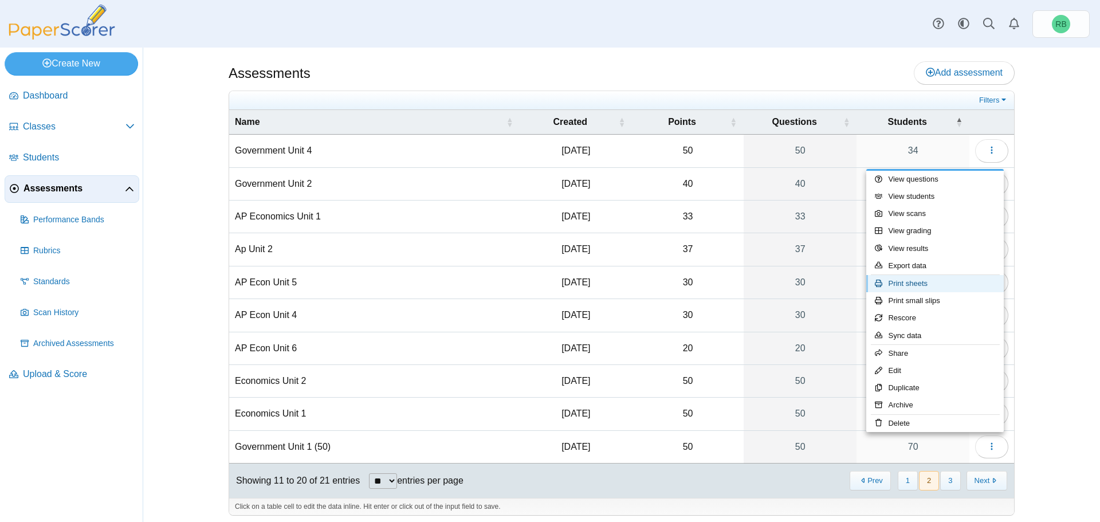
click at [912, 286] on link "Print sheets" at bounding box center [935, 283] width 138 height 17
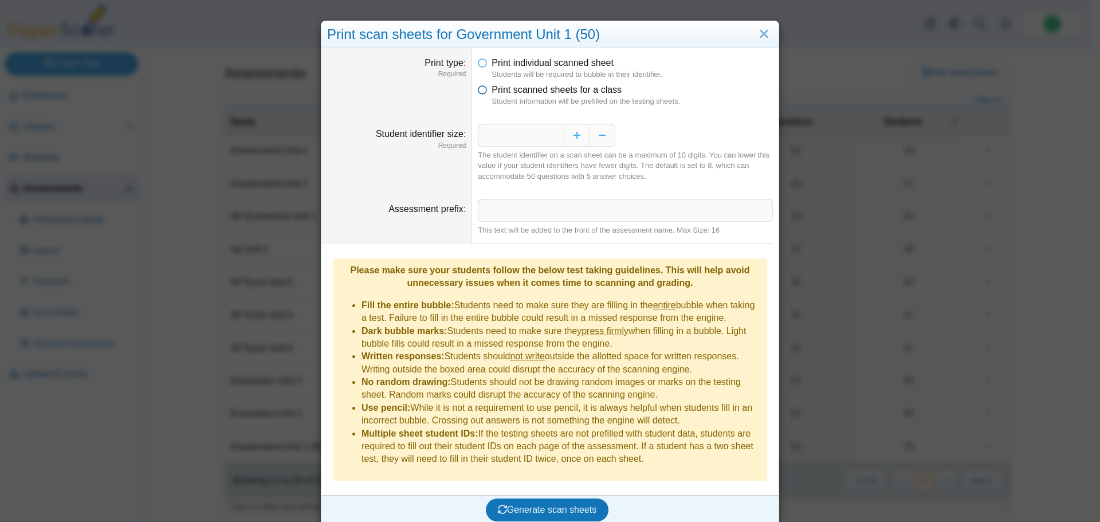
click at [481, 92] on icon at bounding box center [482, 88] width 9 height 8
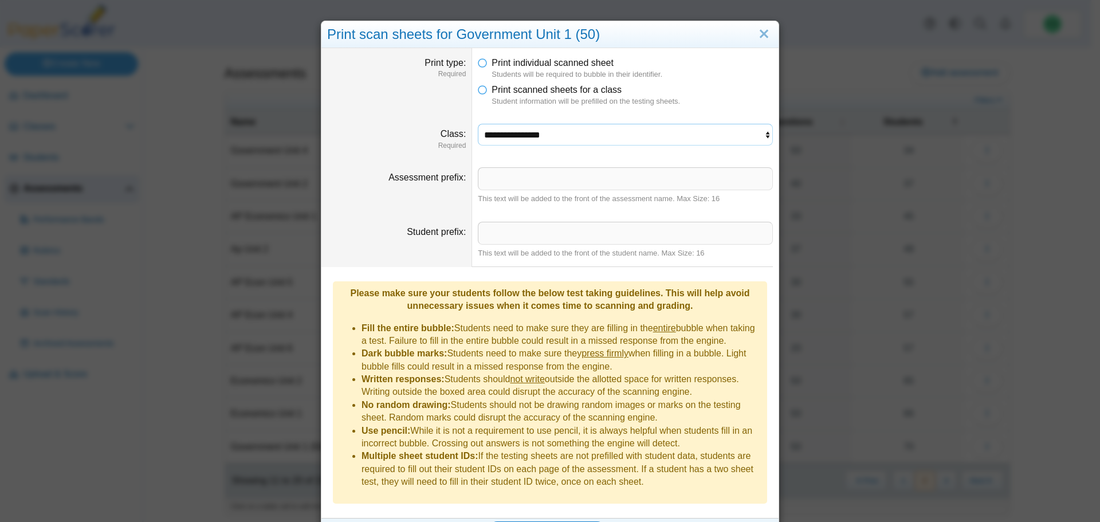
click at [742, 136] on select "**********" at bounding box center [625, 135] width 295 height 22
select select "**********"
click at [478, 124] on select "**********" at bounding box center [625, 135] width 295 height 22
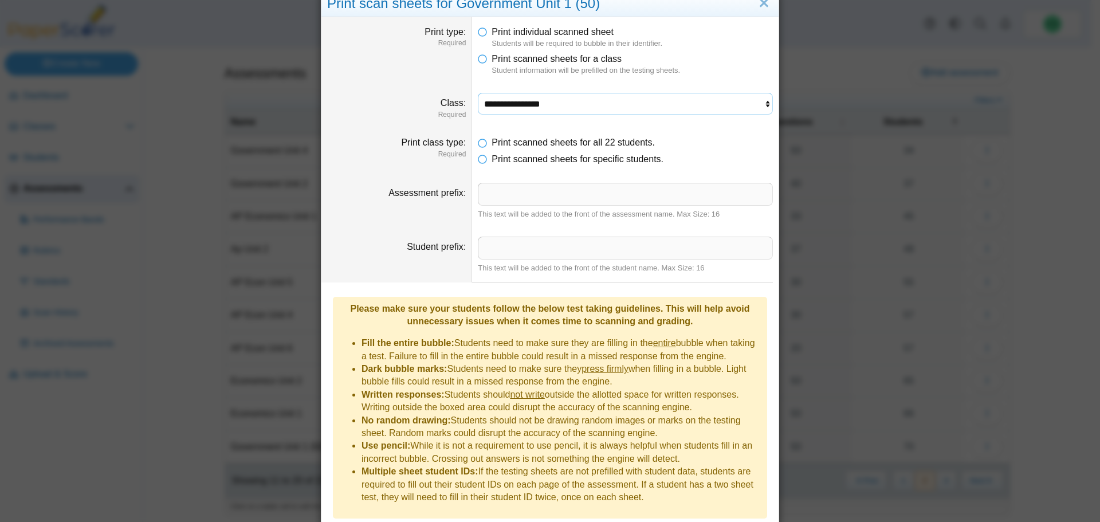
scroll to position [60, 0]
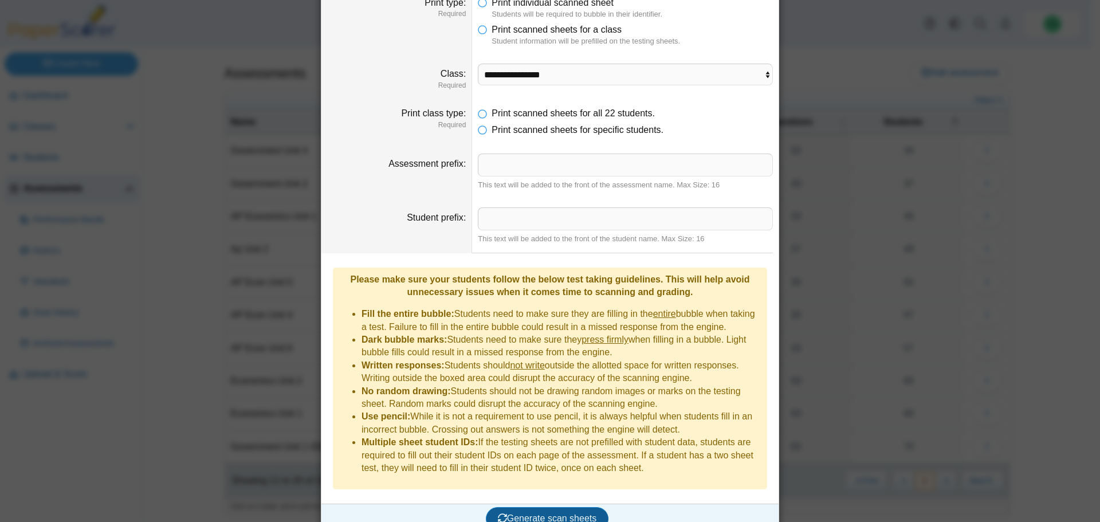
click at [558, 513] on span "Generate scan sheets" at bounding box center [547, 518] width 99 height 10
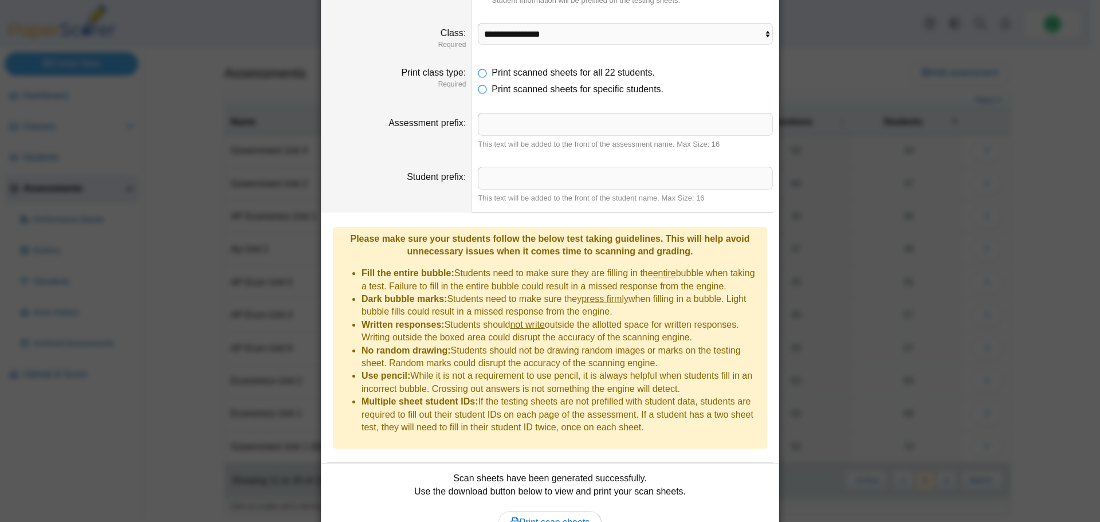
scroll to position [152, 0]
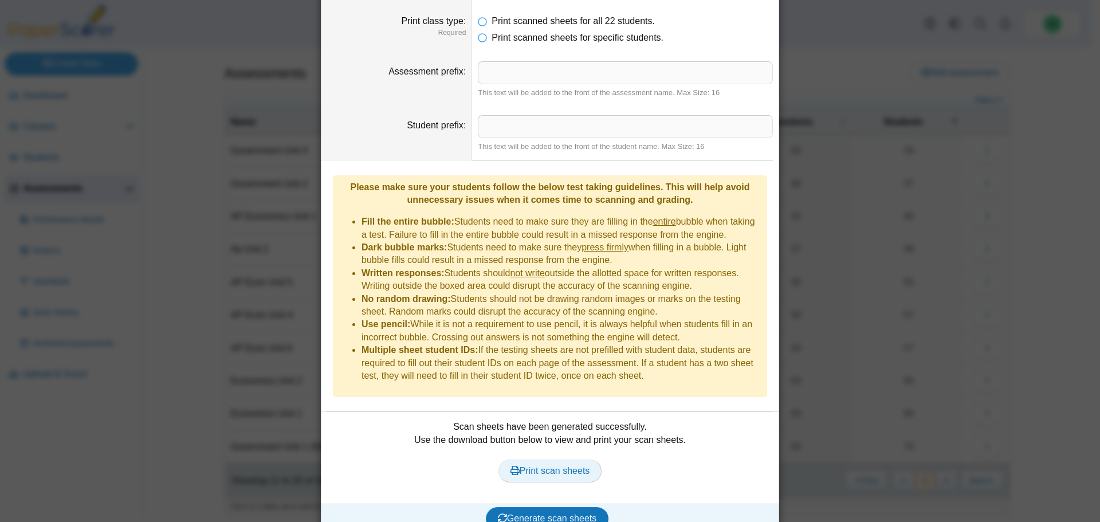
click at [554, 466] on span "Print scan sheets" at bounding box center [551, 471] width 80 height 10
